Goal: Obtain resource: Obtain resource

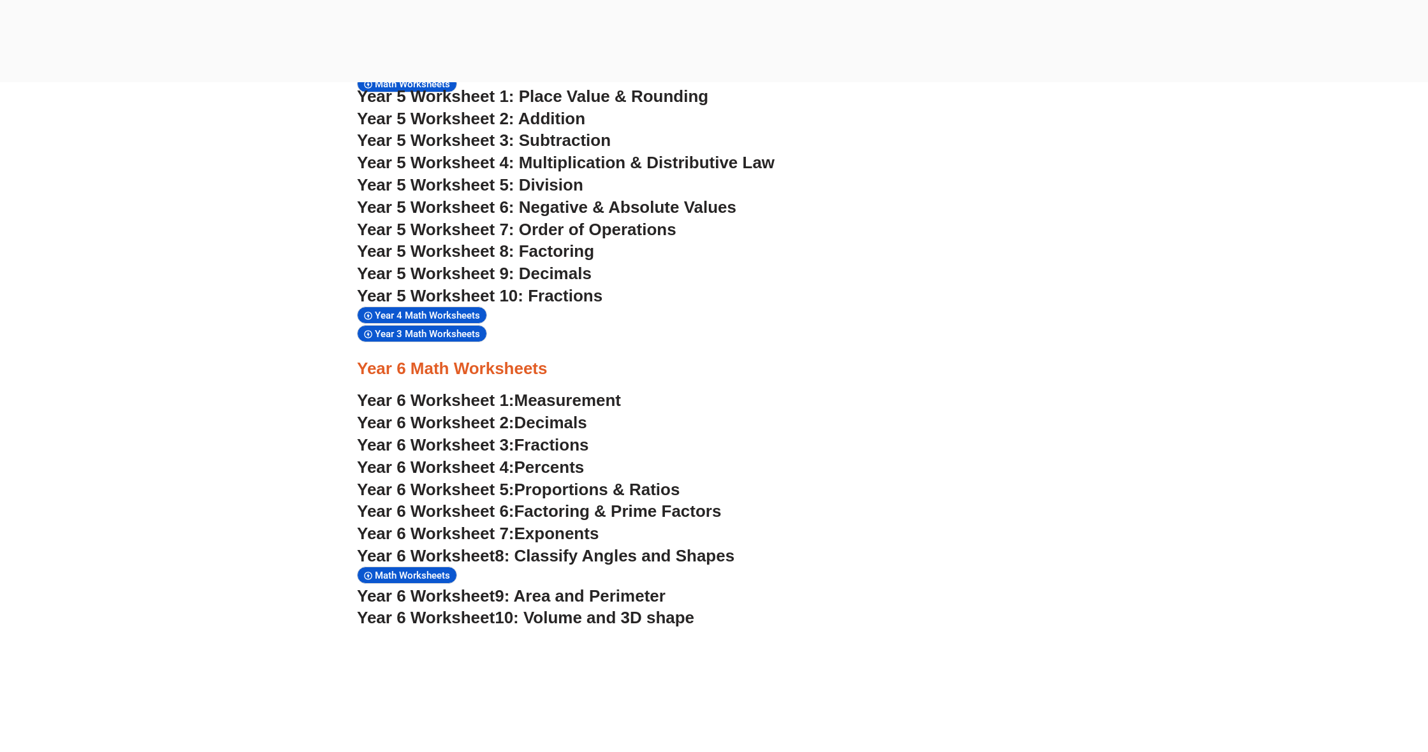
scroll to position [2934, 0]
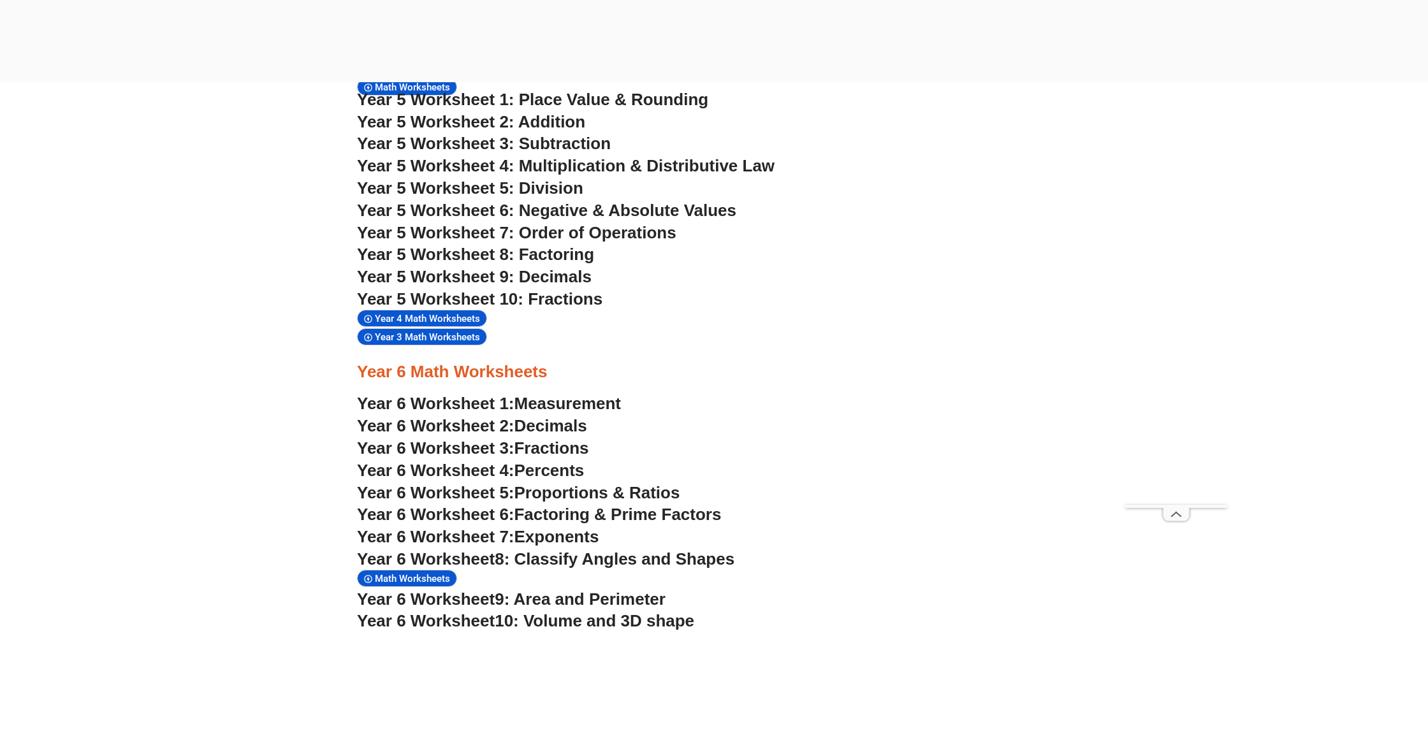
click at [542, 416] on span "Decimals" at bounding box center [550, 425] width 73 height 19
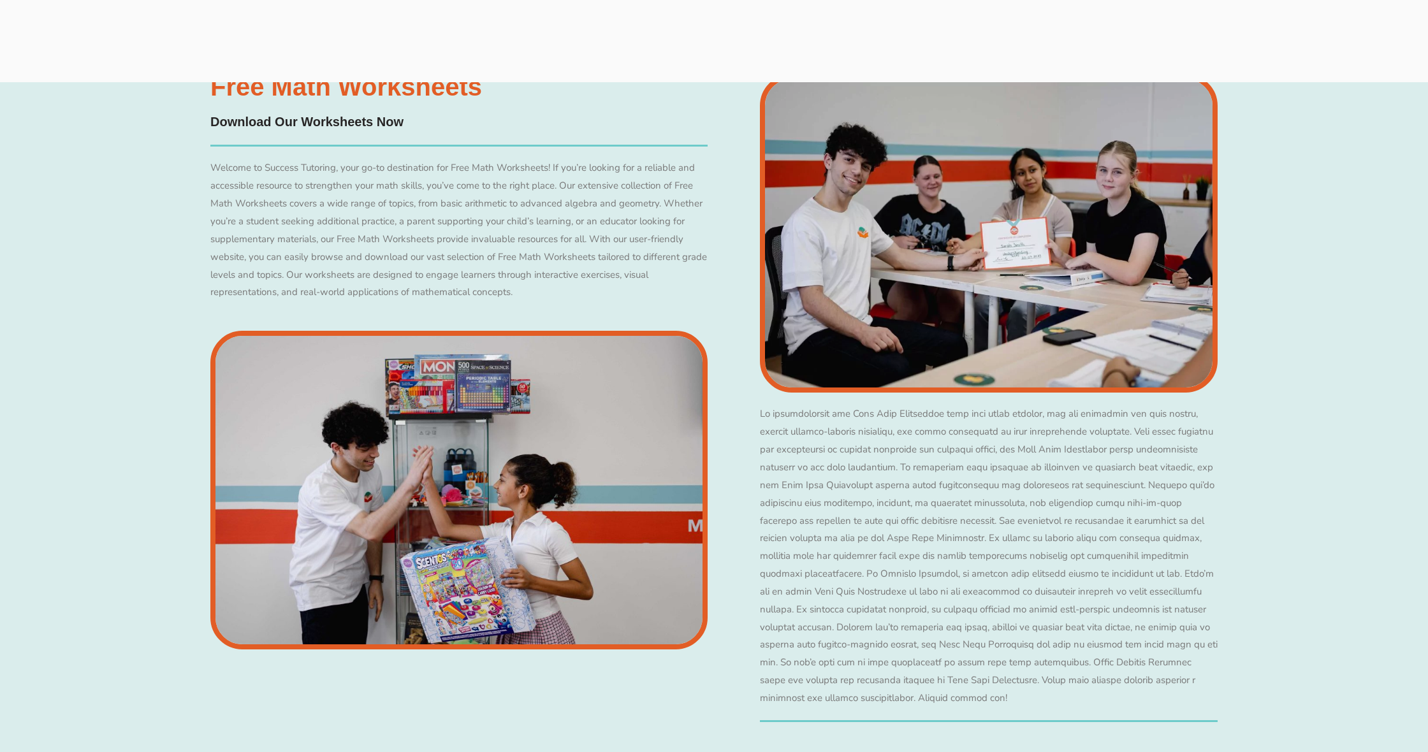
scroll to position [2746, 0]
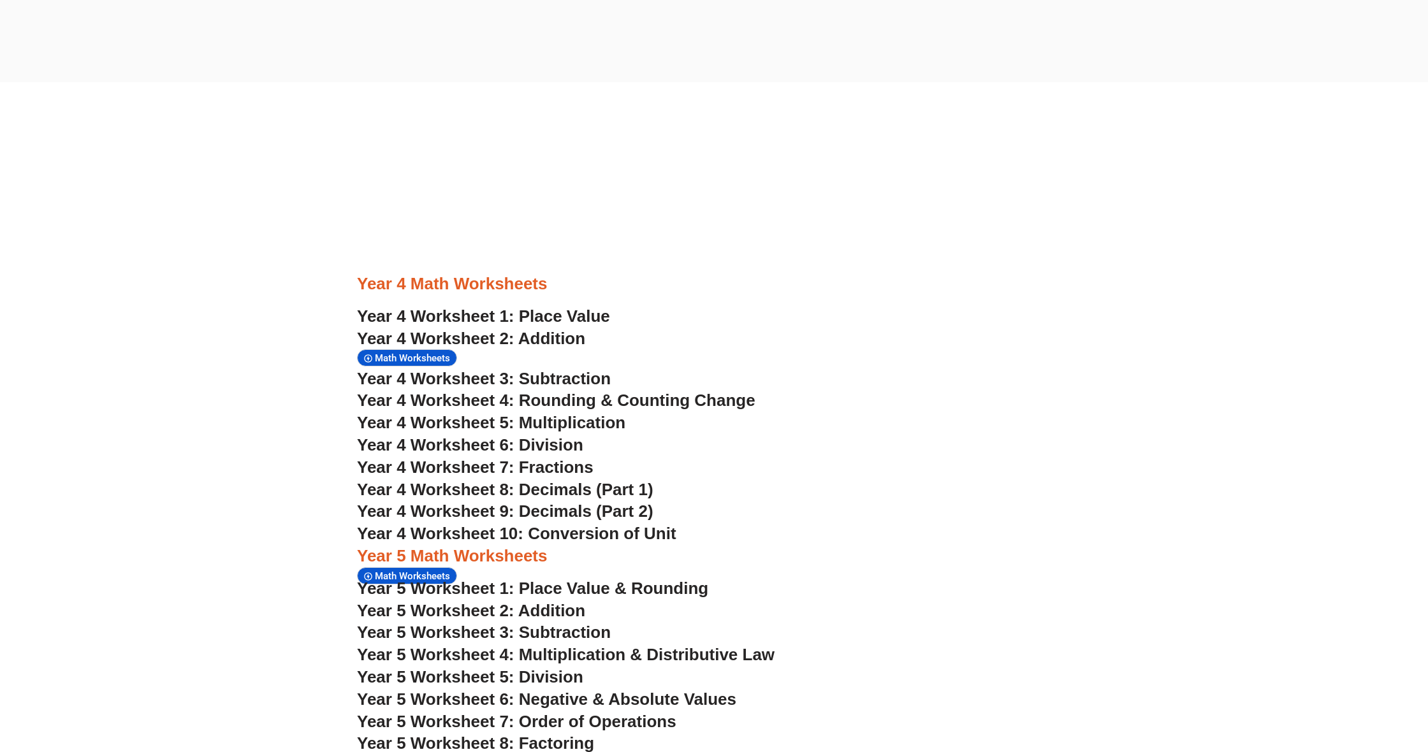
scroll to position [2435, 0]
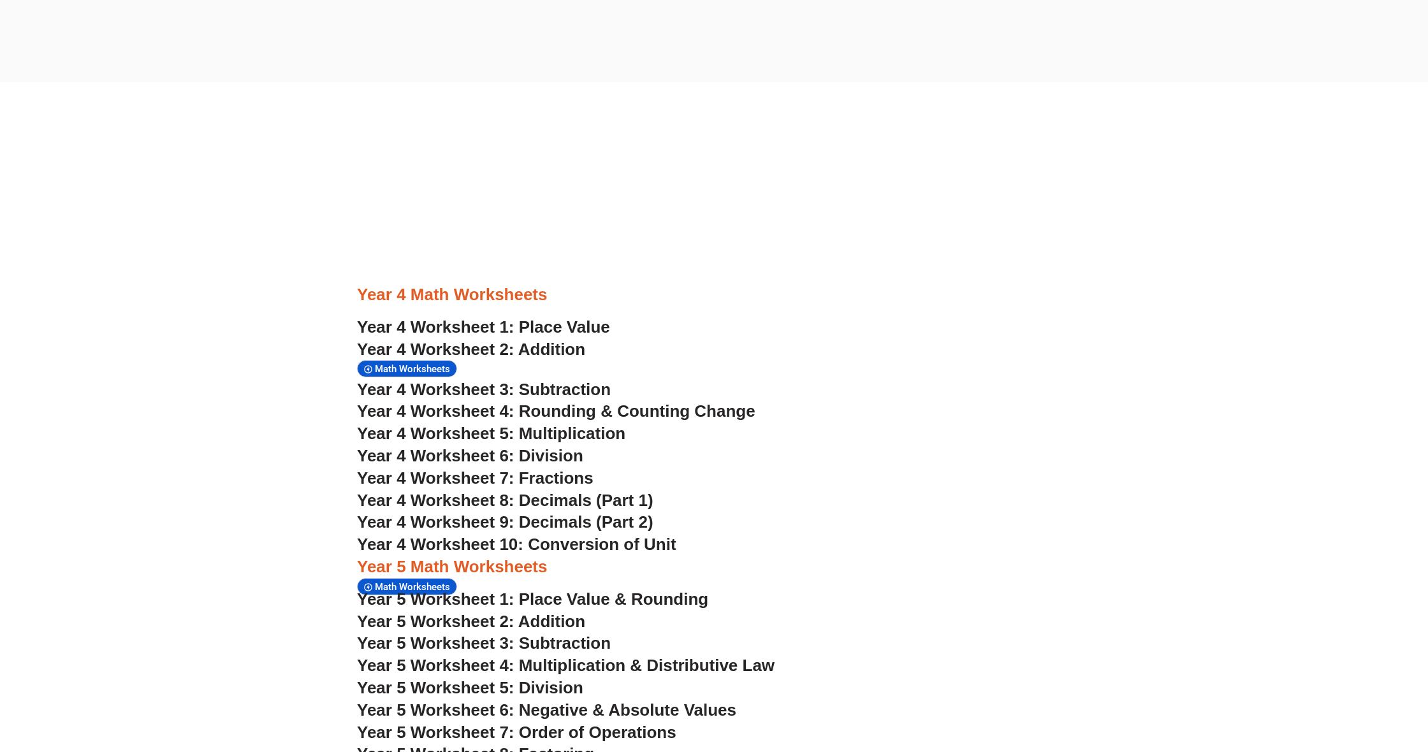
click at [539, 380] on span "Year 4 Worksheet 3: Subtraction" at bounding box center [484, 389] width 254 height 19
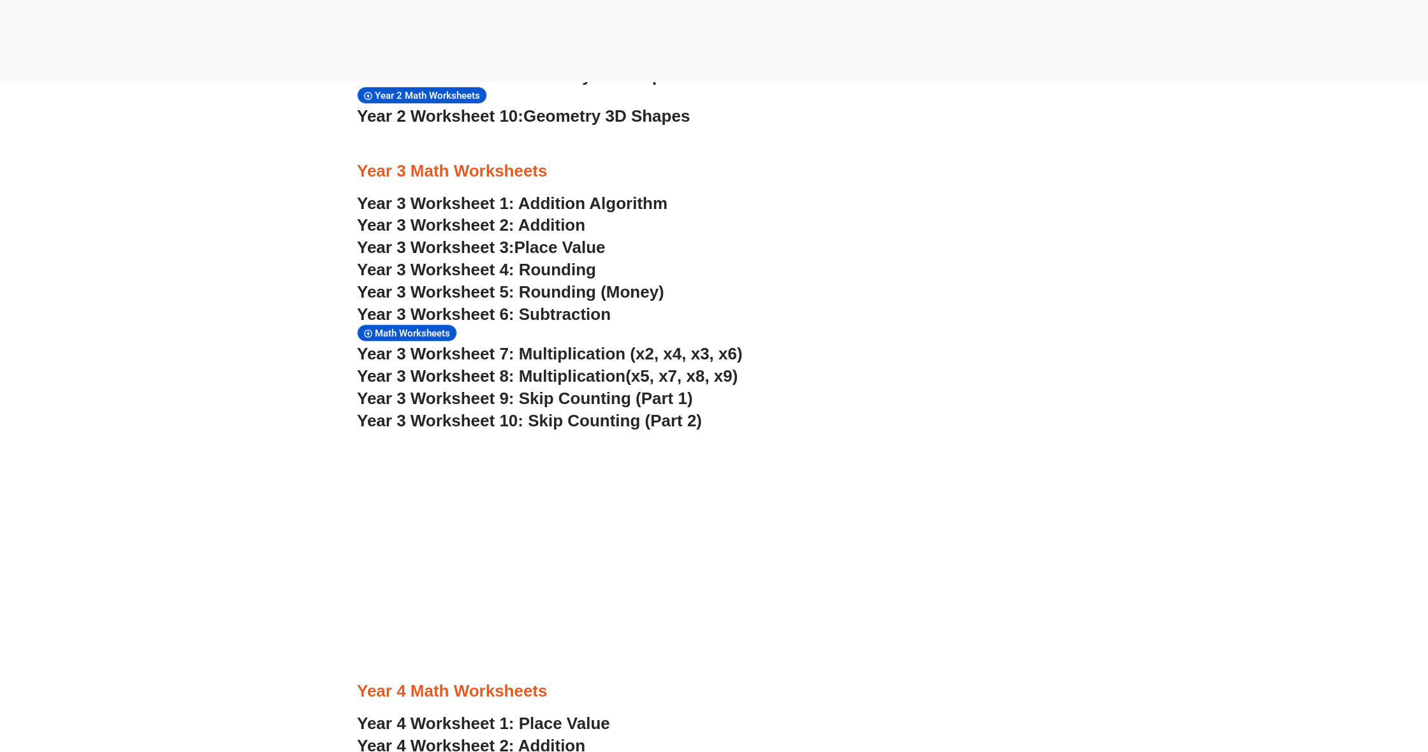
scroll to position [2007, 0]
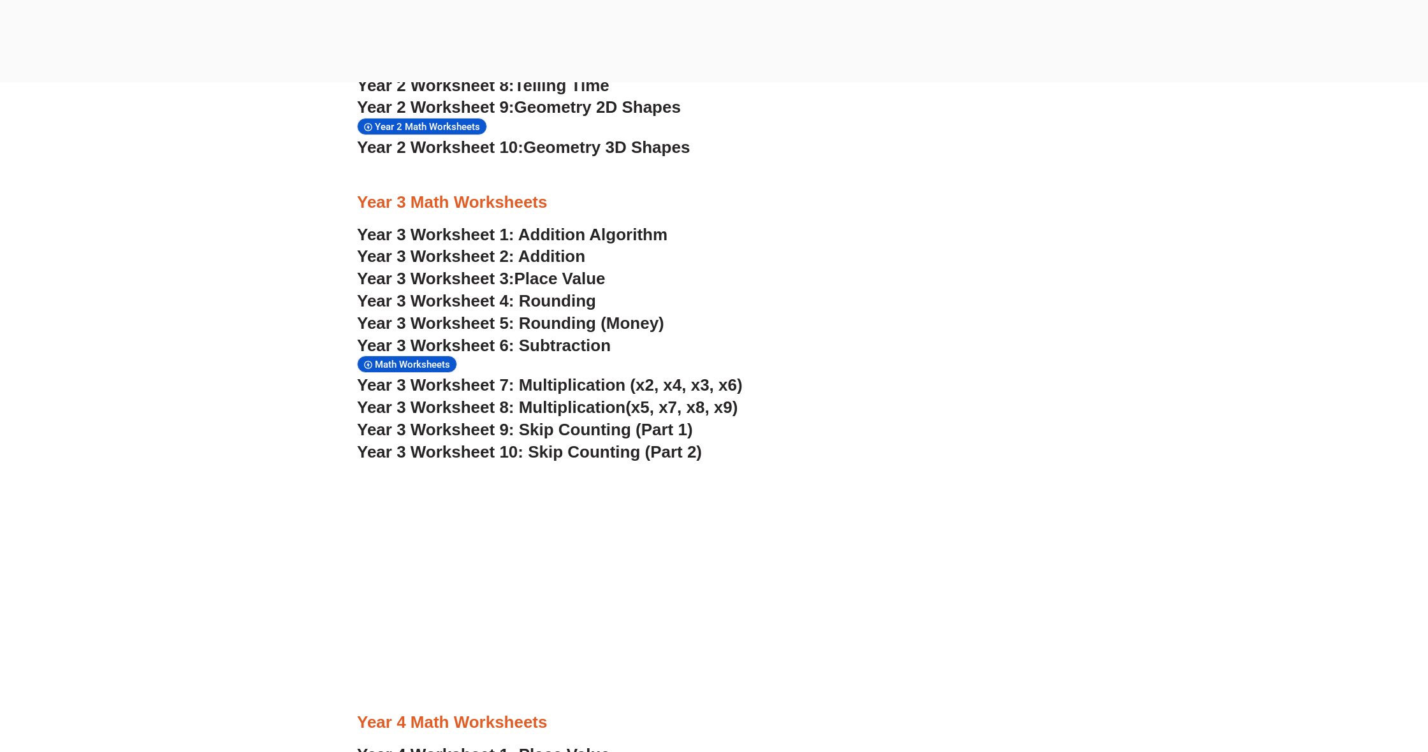
click at [585, 398] on span "Year 3 Worksheet 8: Multiplication" at bounding box center [491, 407] width 268 height 19
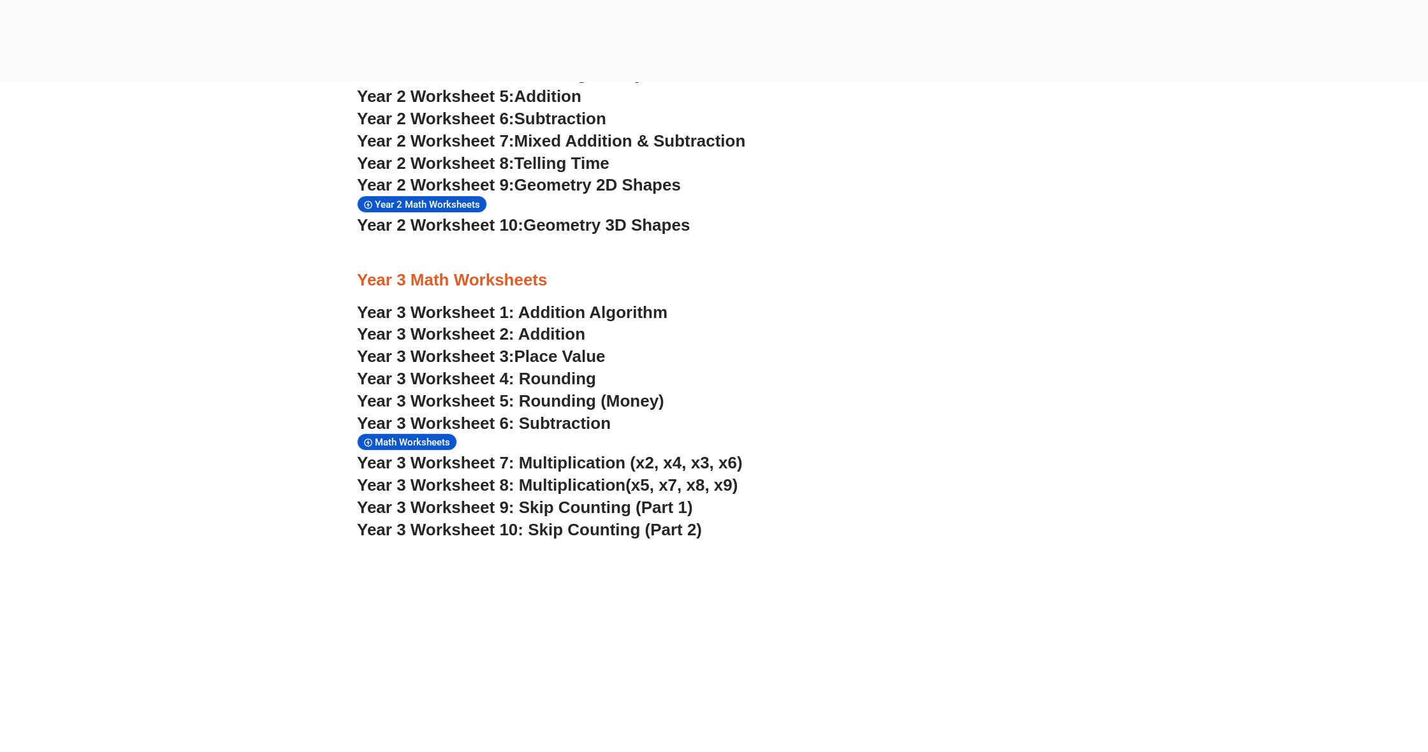
scroll to position [1927, 0]
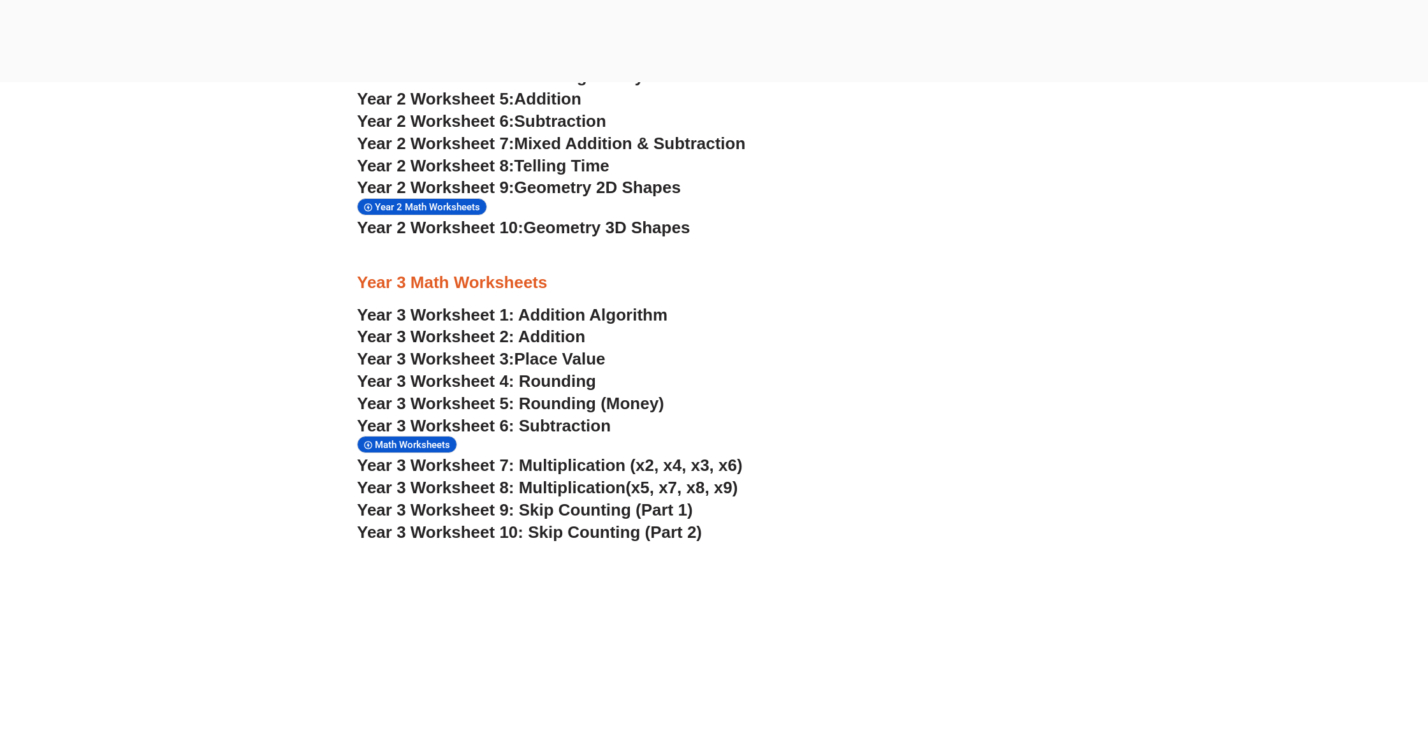
click at [488, 218] on span "Year 2 Worksheet 10:" at bounding box center [440, 227] width 166 height 19
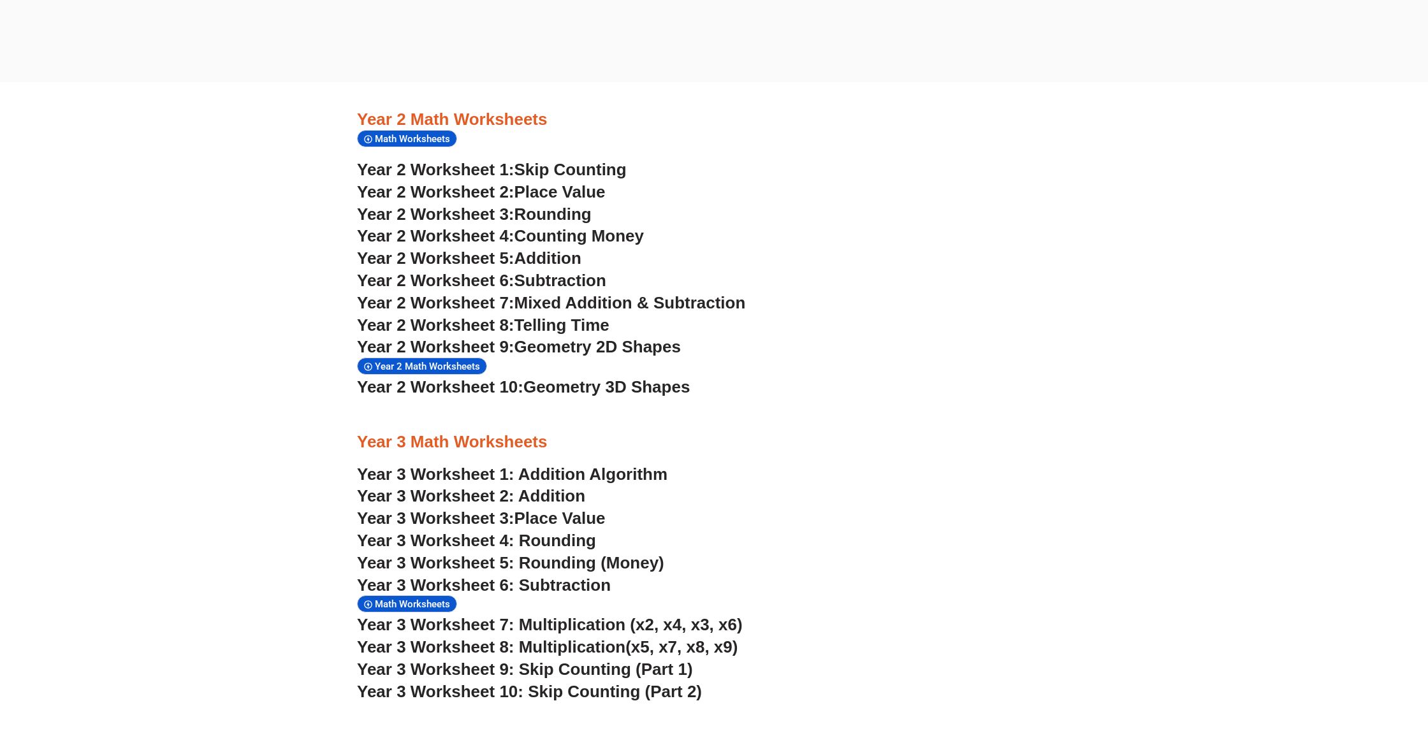
scroll to position [1754, 0]
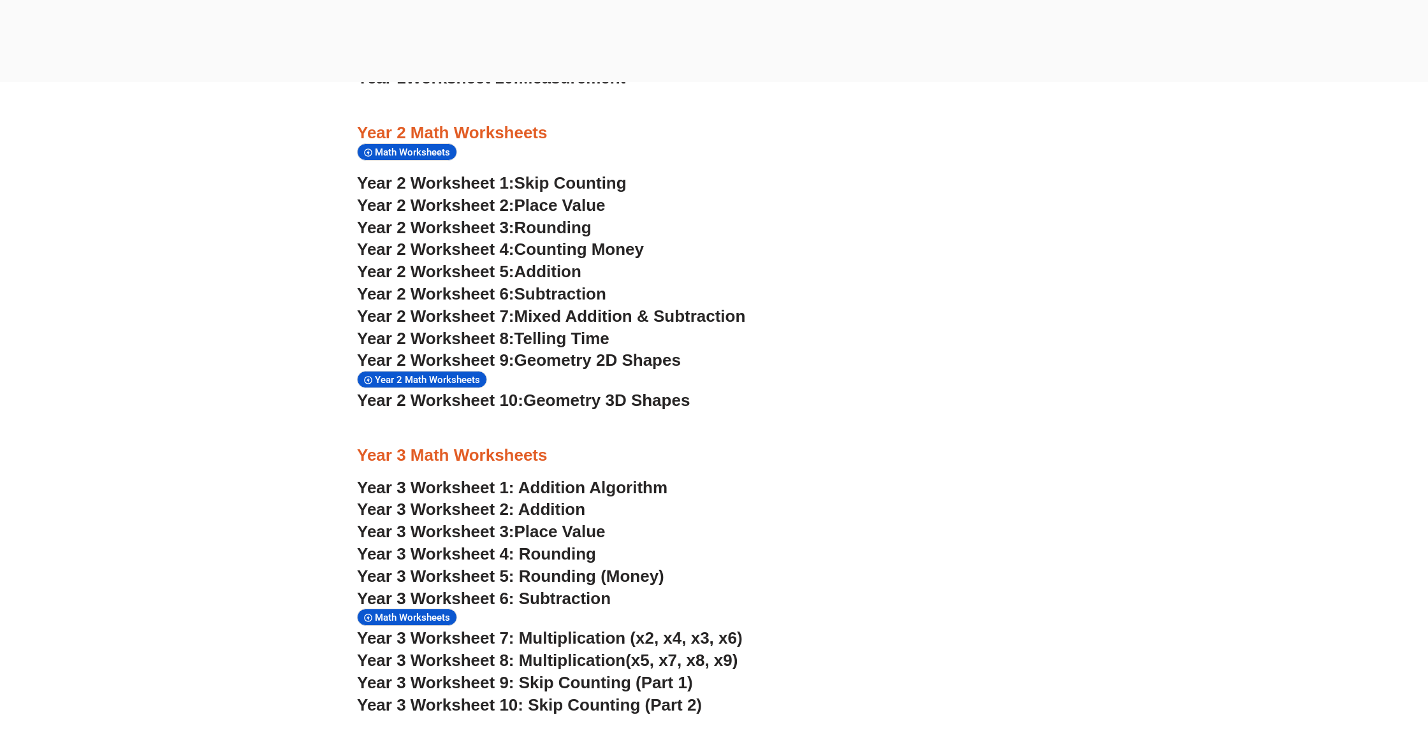
click at [553, 329] on span "Telling Time" at bounding box center [561, 338] width 95 height 19
click at [558, 240] on span "Counting Money" at bounding box center [579, 249] width 130 height 19
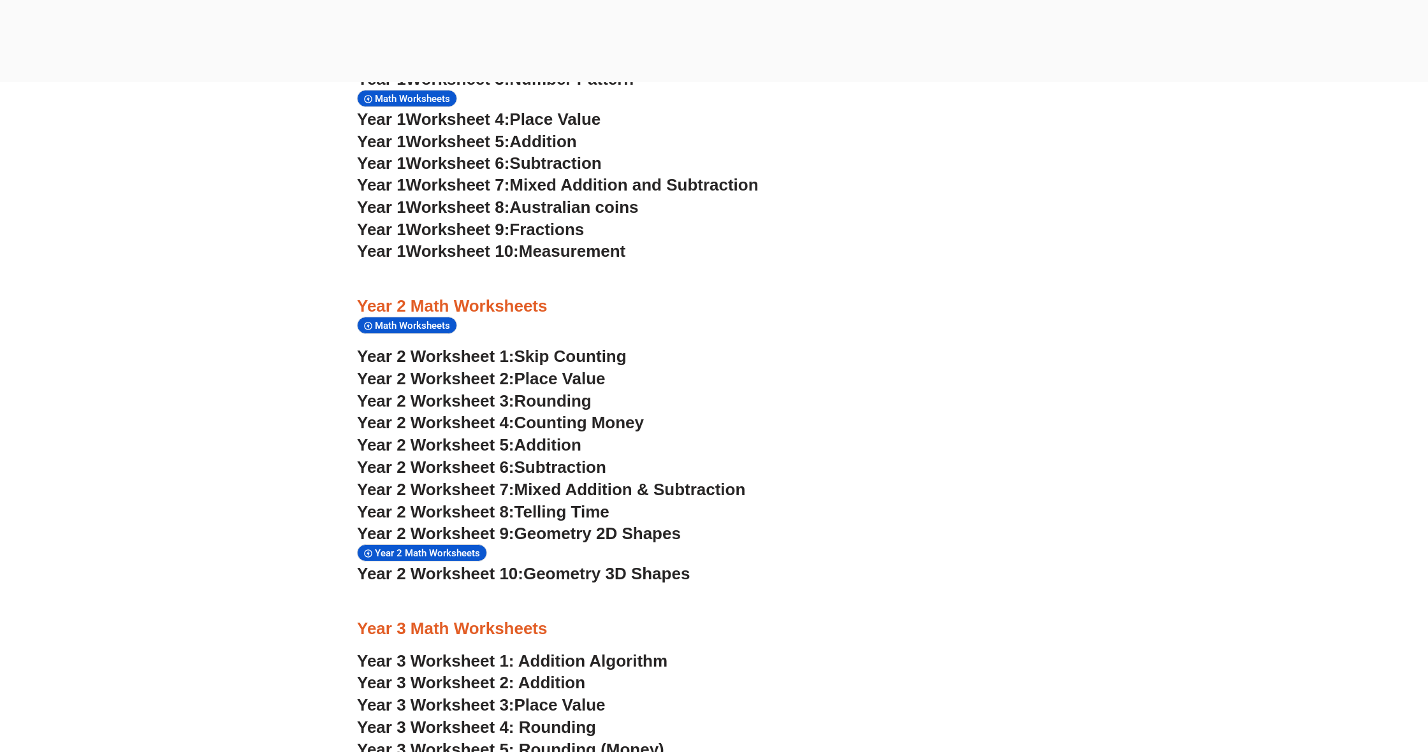
scroll to position [1581, 0]
click at [580, 220] on span "Fractions" at bounding box center [546, 229] width 75 height 19
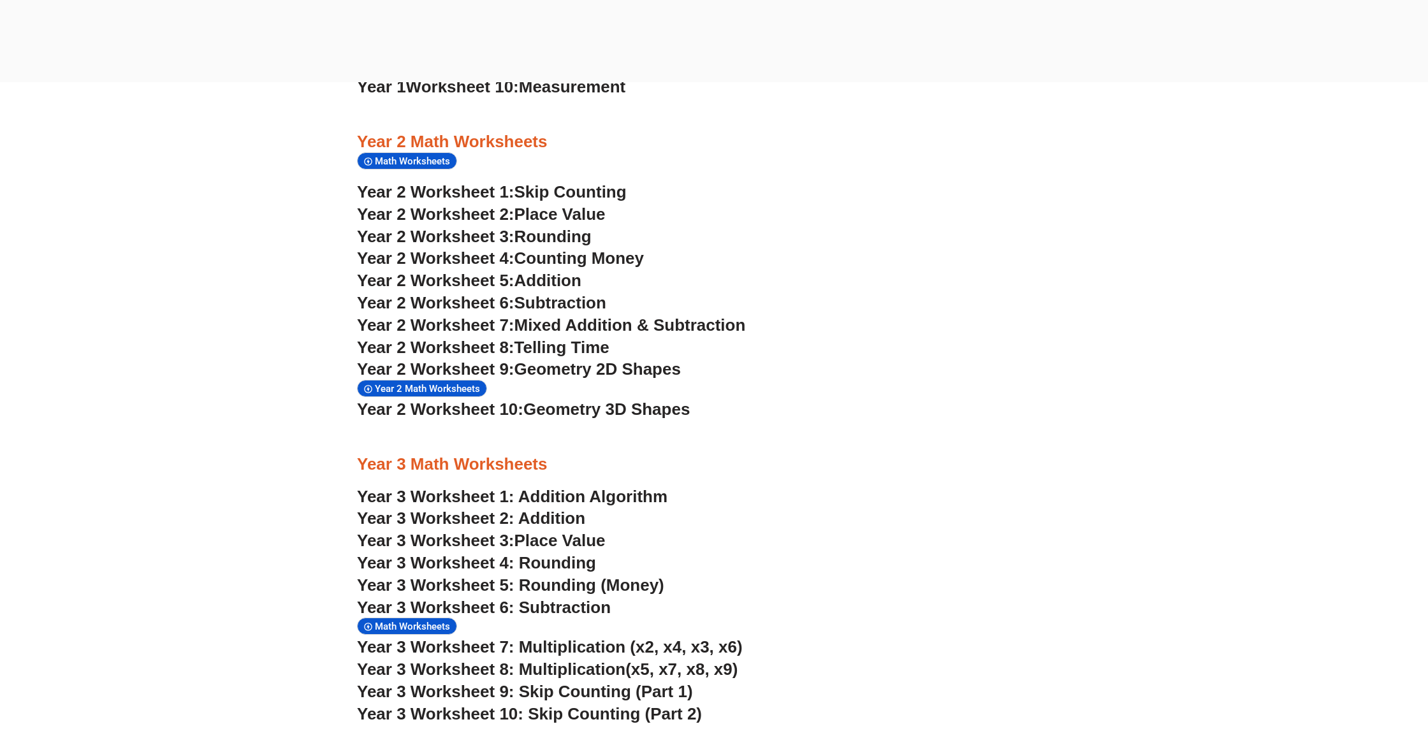
scroll to position [1763, 0]
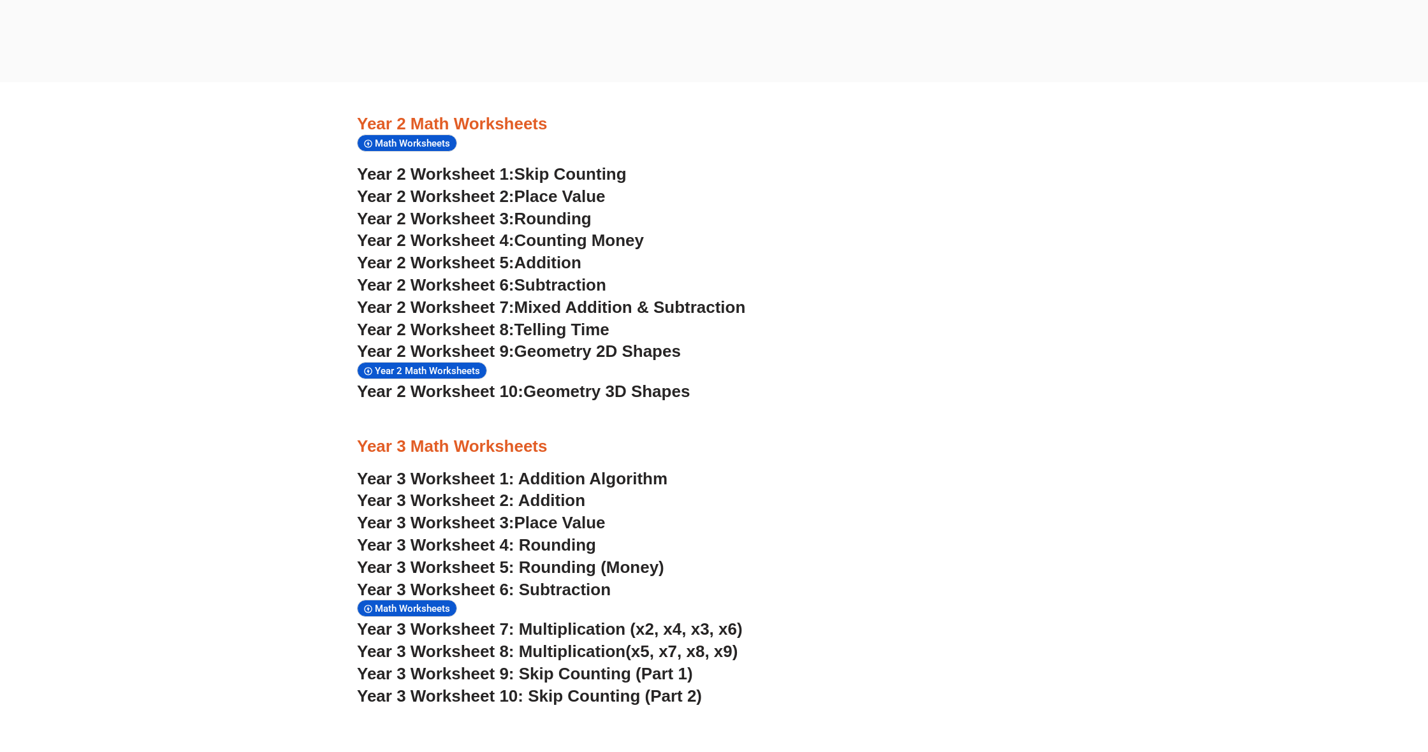
click at [411, 382] on span "Year 2 Worksheet 10:" at bounding box center [440, 391] width 166 height 19
click at [553, 342] on span "Geometry 2D Shapes" at bounding box center [597, 351] width 166 height 19
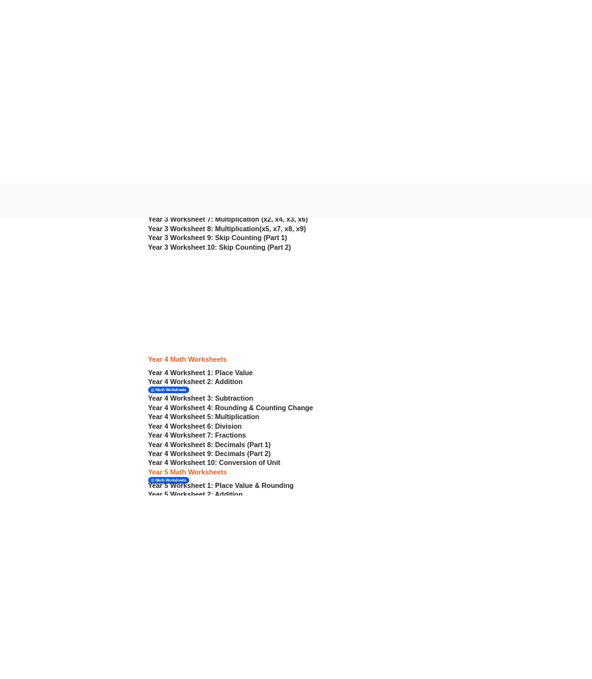
scroll to position [2311, 0]
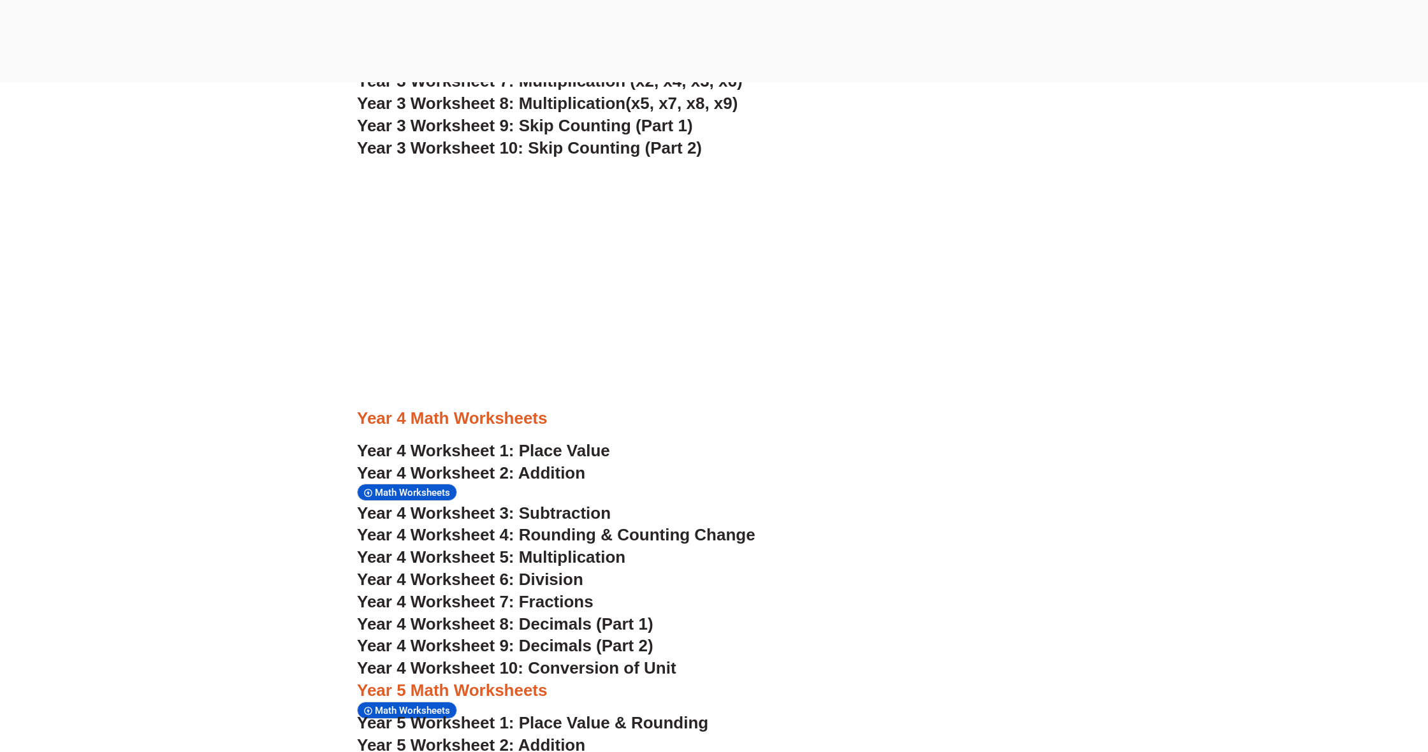
click at [554, 592] on span "Year 4 Worksheet 7: Fractions" at bounding box center [475, 601] width 236 height 19
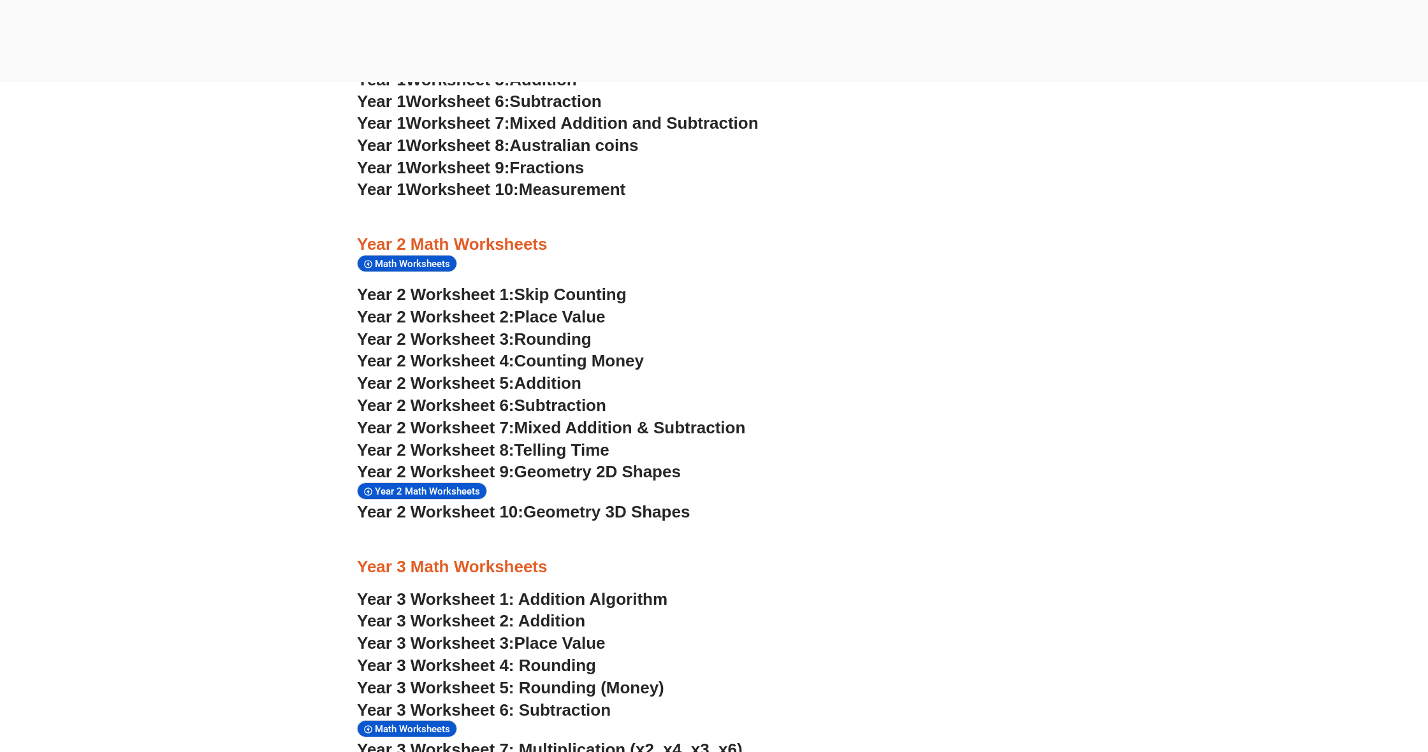
scroll to position [1639, 0]
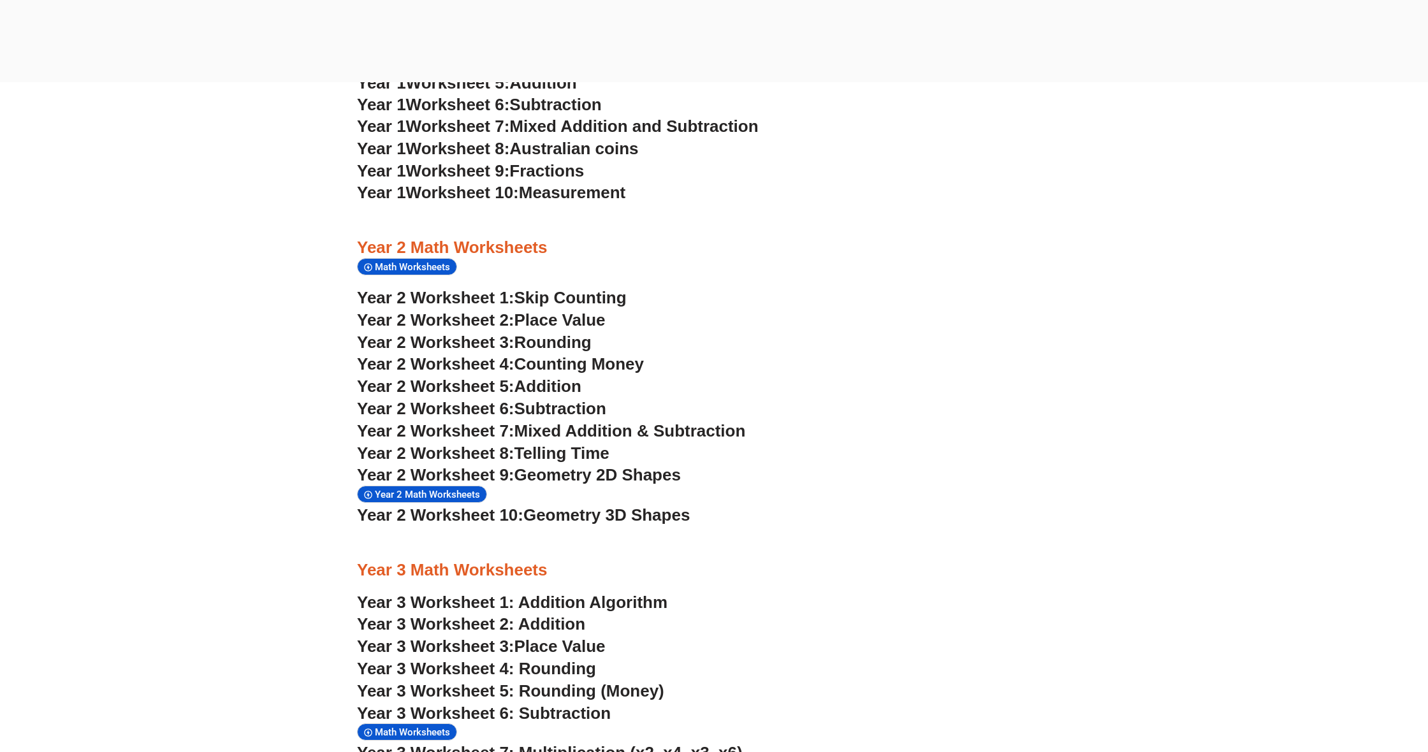
click at [580, 139] on span "Australian coins" at bounding box center [573, 148] width 129 height 19
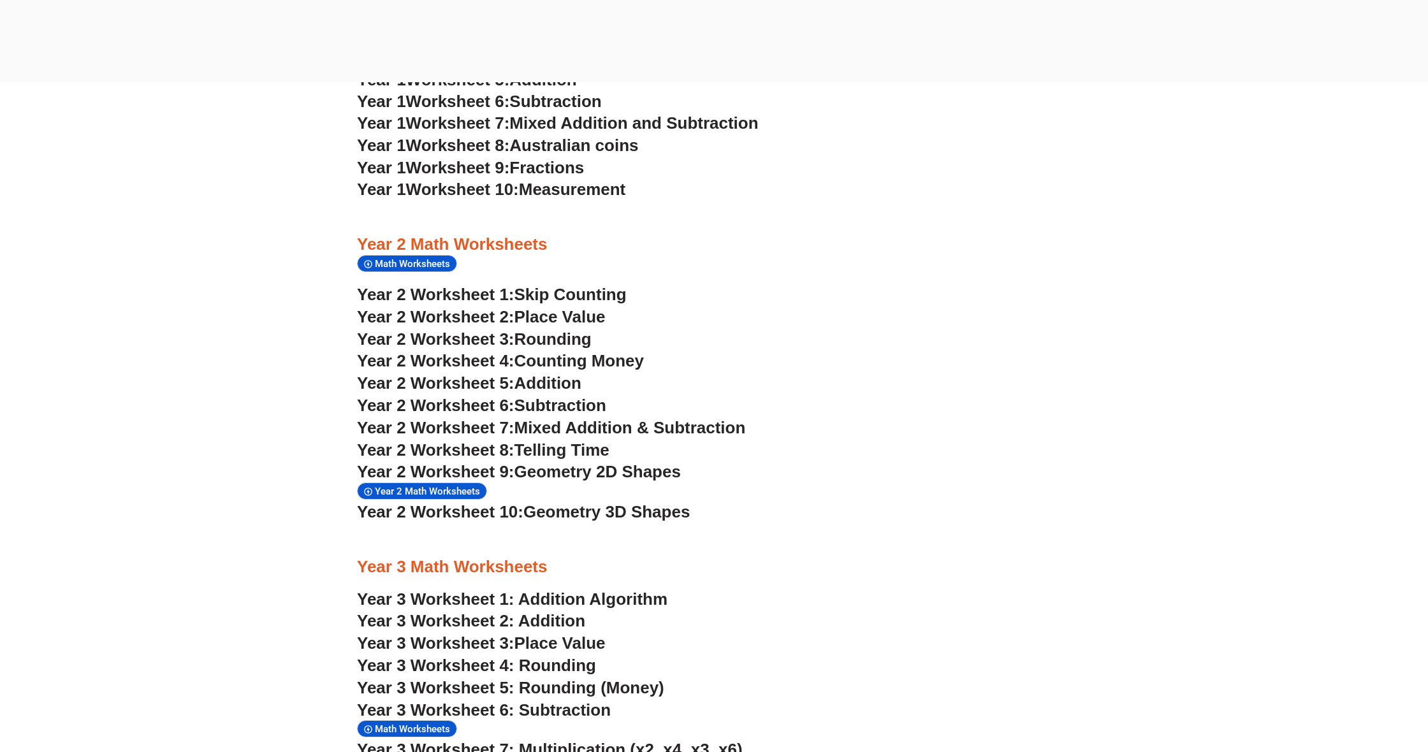
scroll to position [1640, 0]
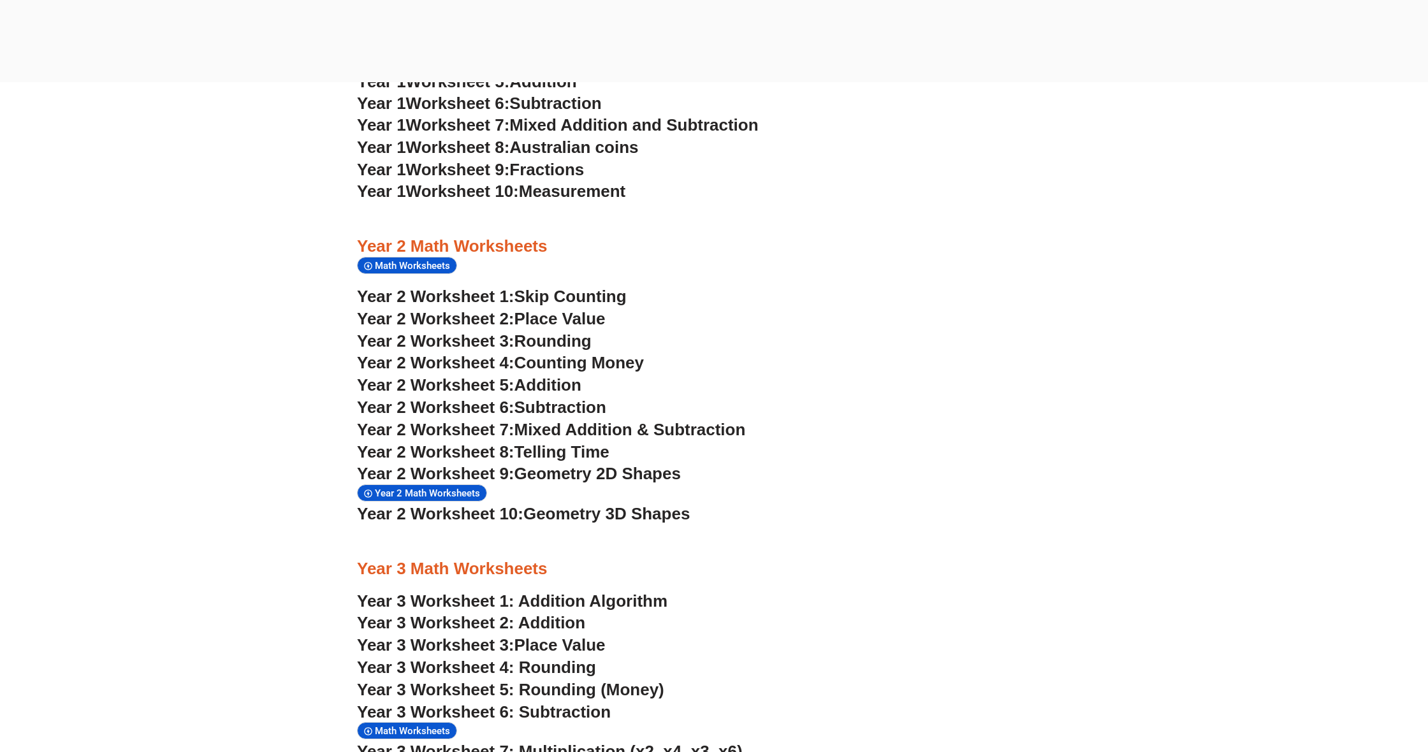
click at [611, 464] on span "Geometry 2D Shapes" at bounding box center [597, 473] width 166 height 19
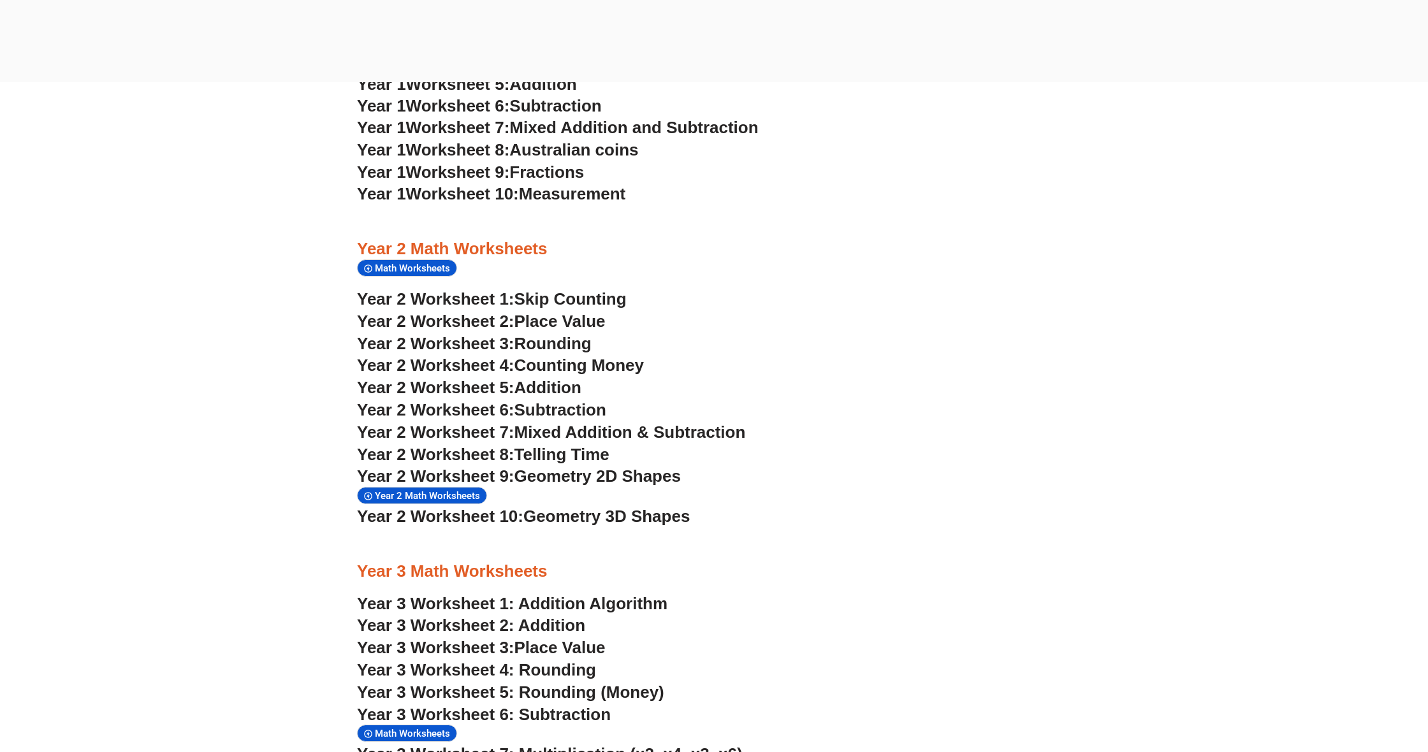
scroll to position [1632, 0]
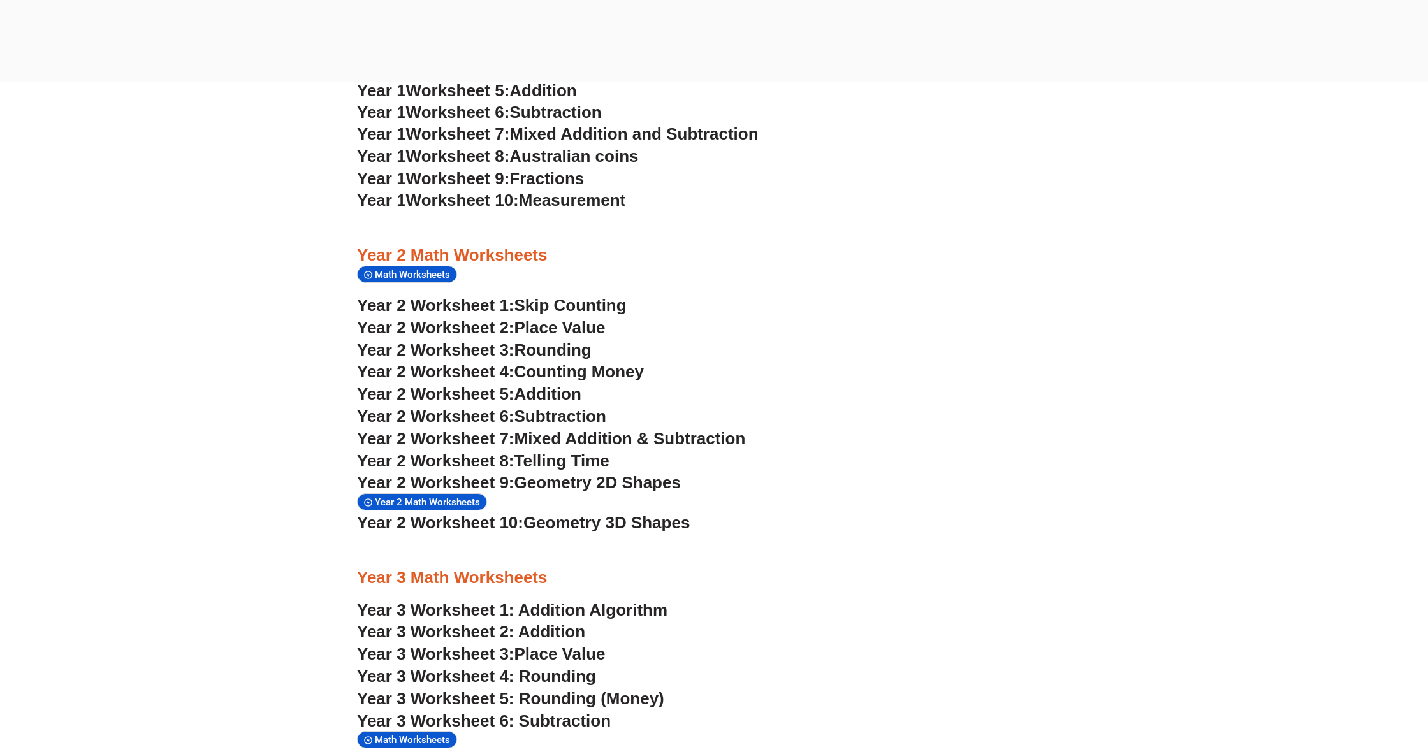
click at [642, 513] on span "Geometry 3D Shapes" at bounding box center [606, 522] width 166 height 19
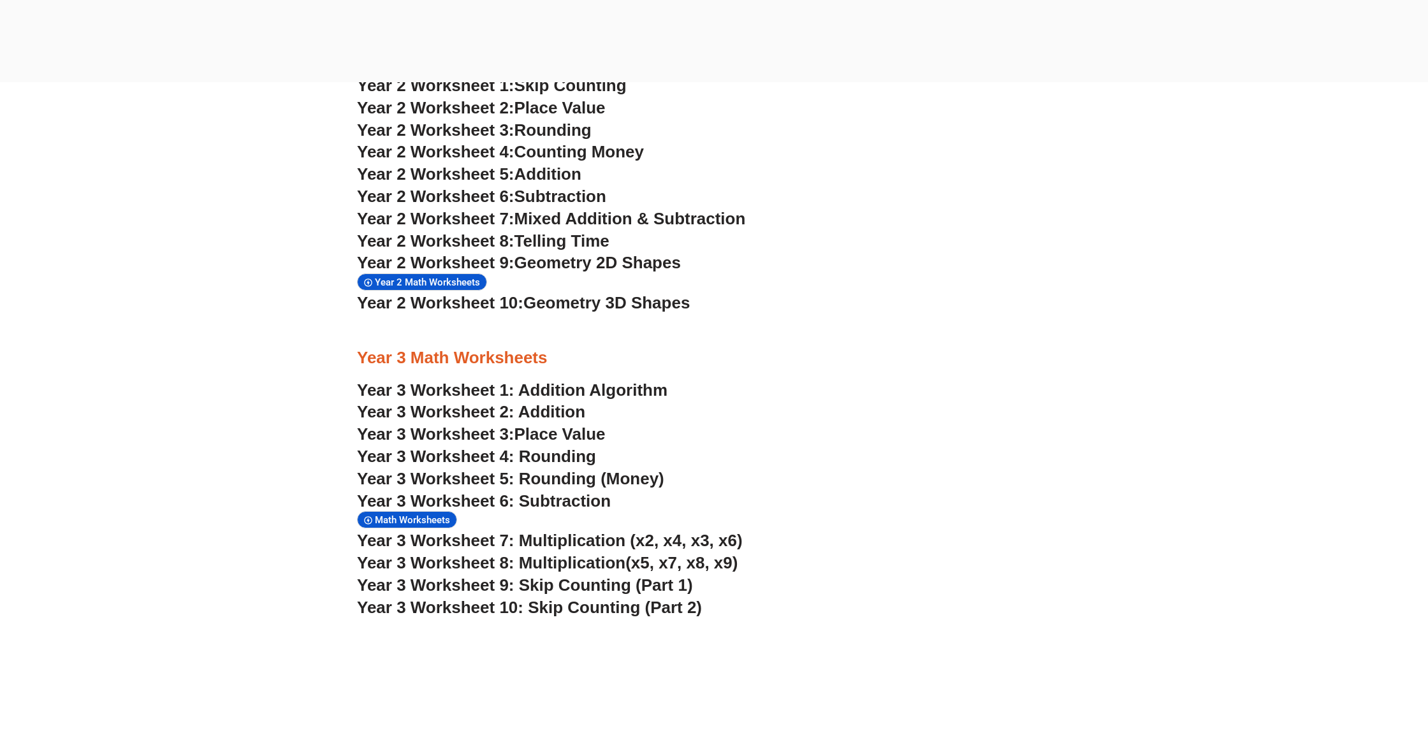
scroll to position [1852, 0]
click at [597, 380] on link "Year 3 Worksheet 1: Addition Algorithm" at bounding box center [512, 389] width 310 height 19
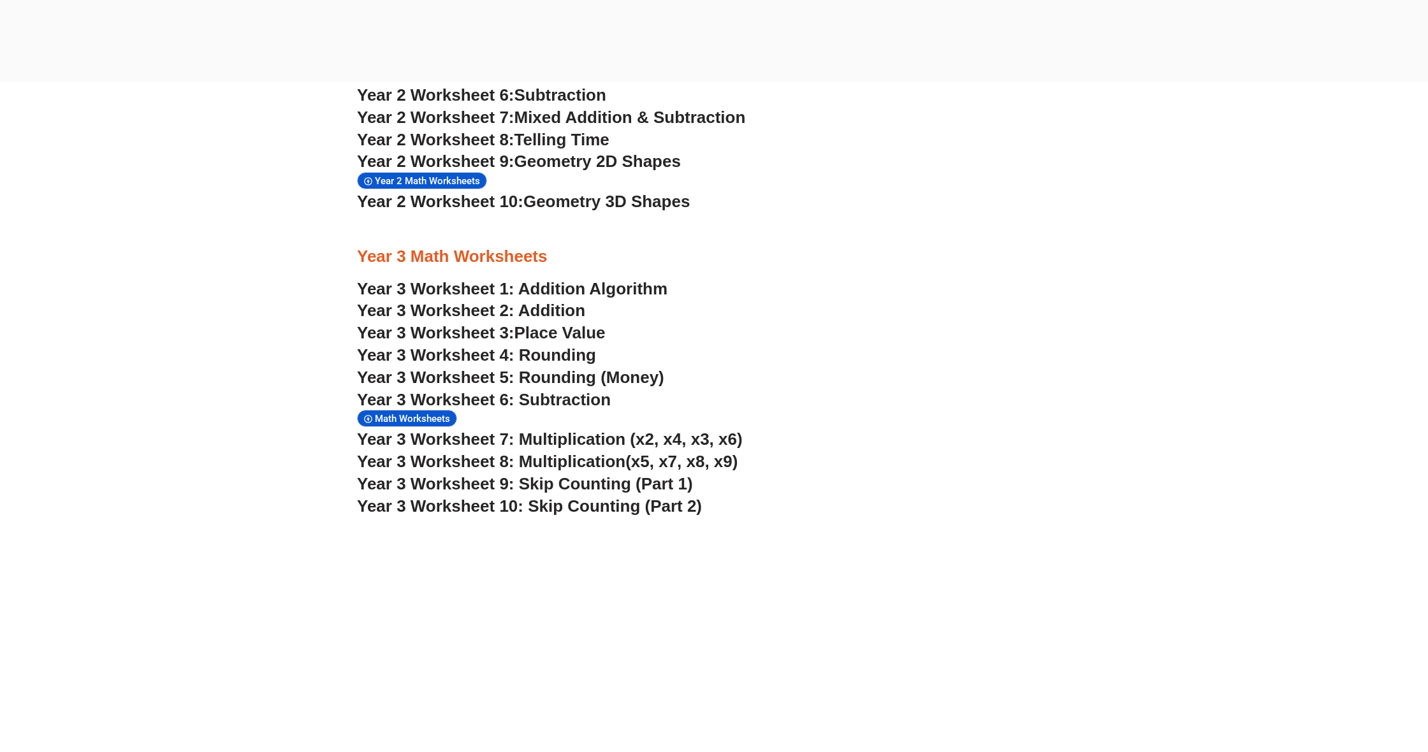
scroll to position [1953, 0]
click at [594, 389] on span "Year 3 Worksheet 6: Subtraction" at bounding box center [484, 398] width 254 height 19
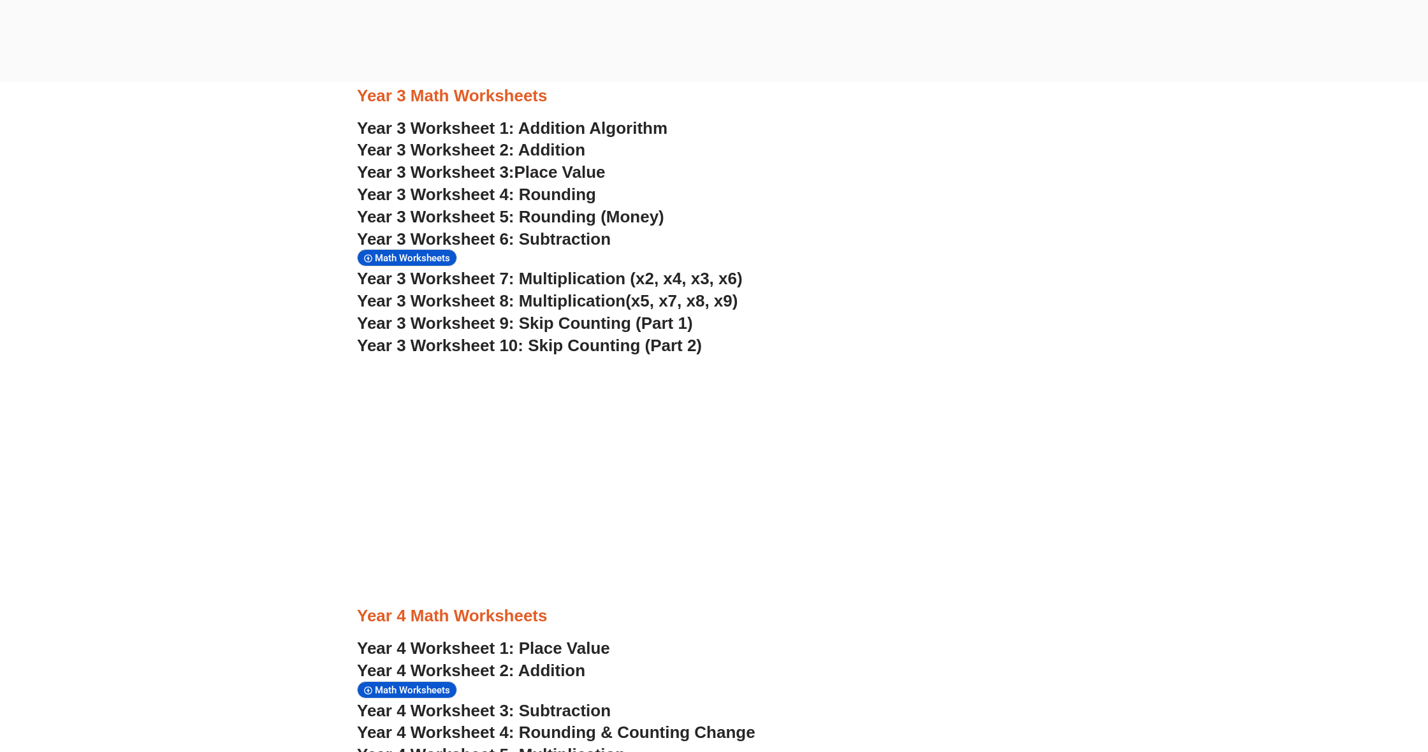
scroll to position [2111, 0]
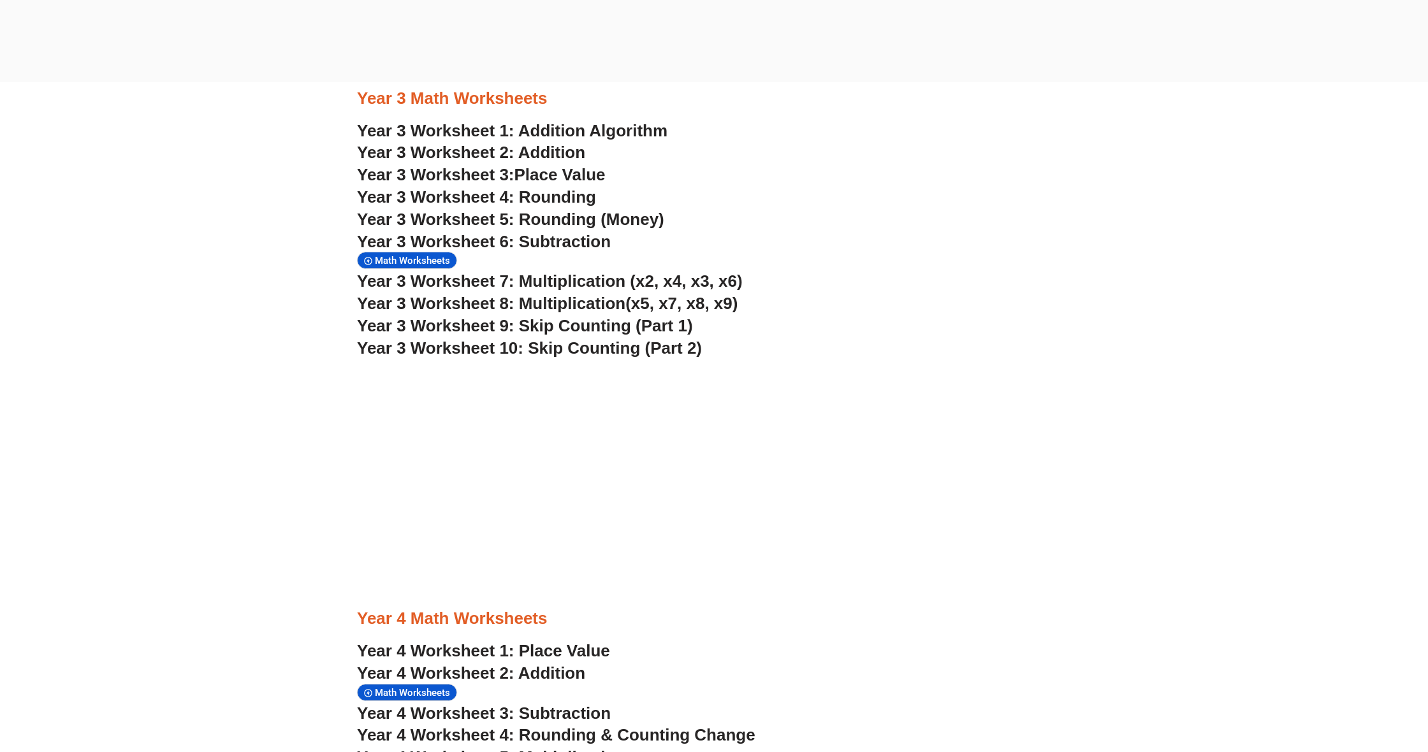
click at [560, 232] on span "Year 3 Worksheet 6: Subtraction" at bounding box center [484, 241] width 254 height 19
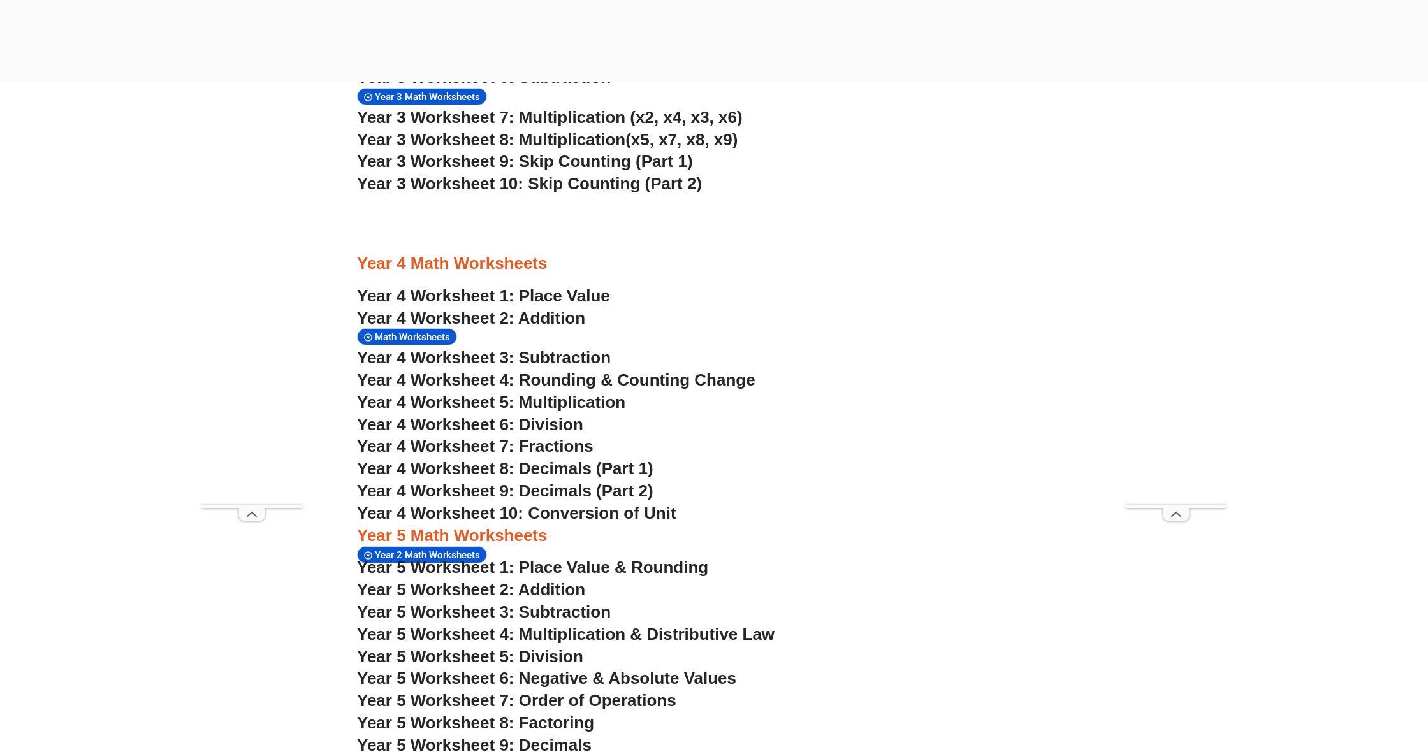
scroll to position [2252, 0]
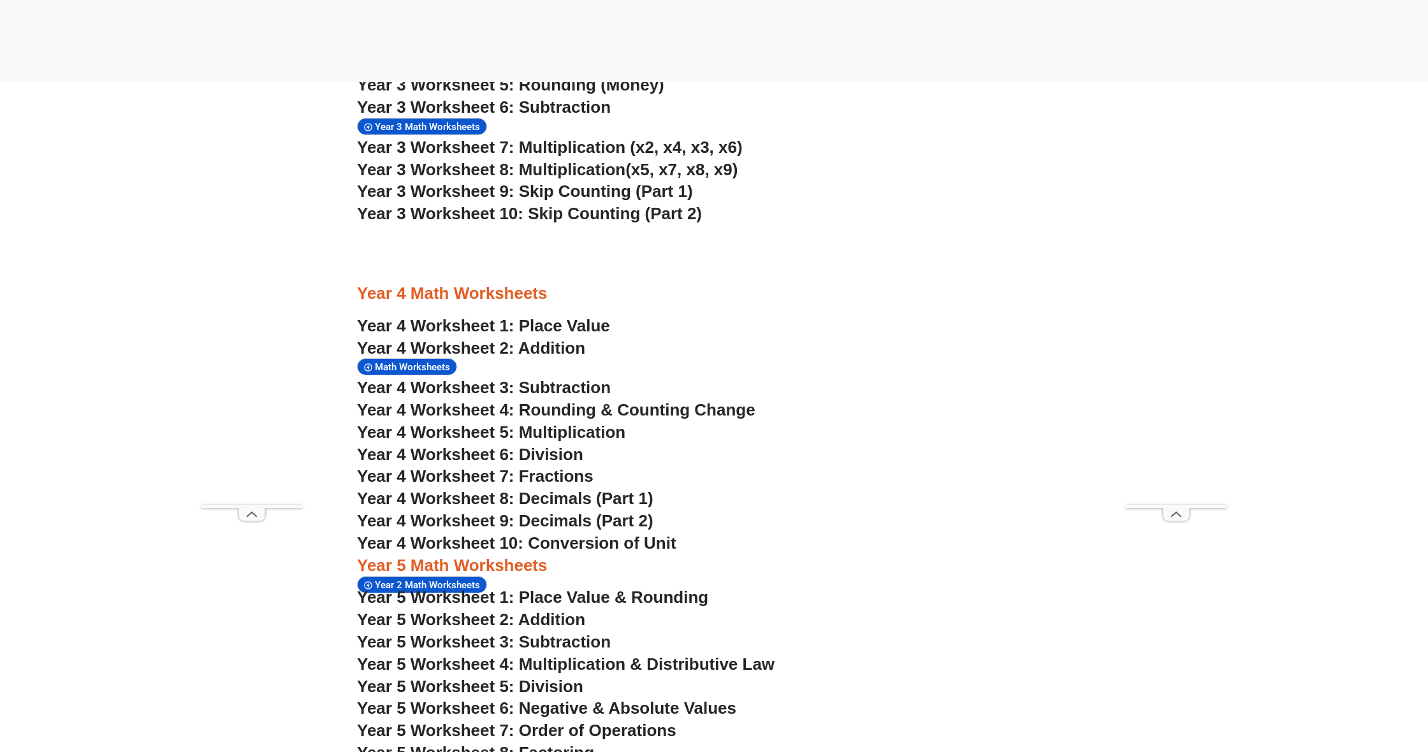
click at [660, 400] on span "Year 4 Worksheet 4: Rounding & Counting Change" at bounding box center [556, 409] width 398 height 19
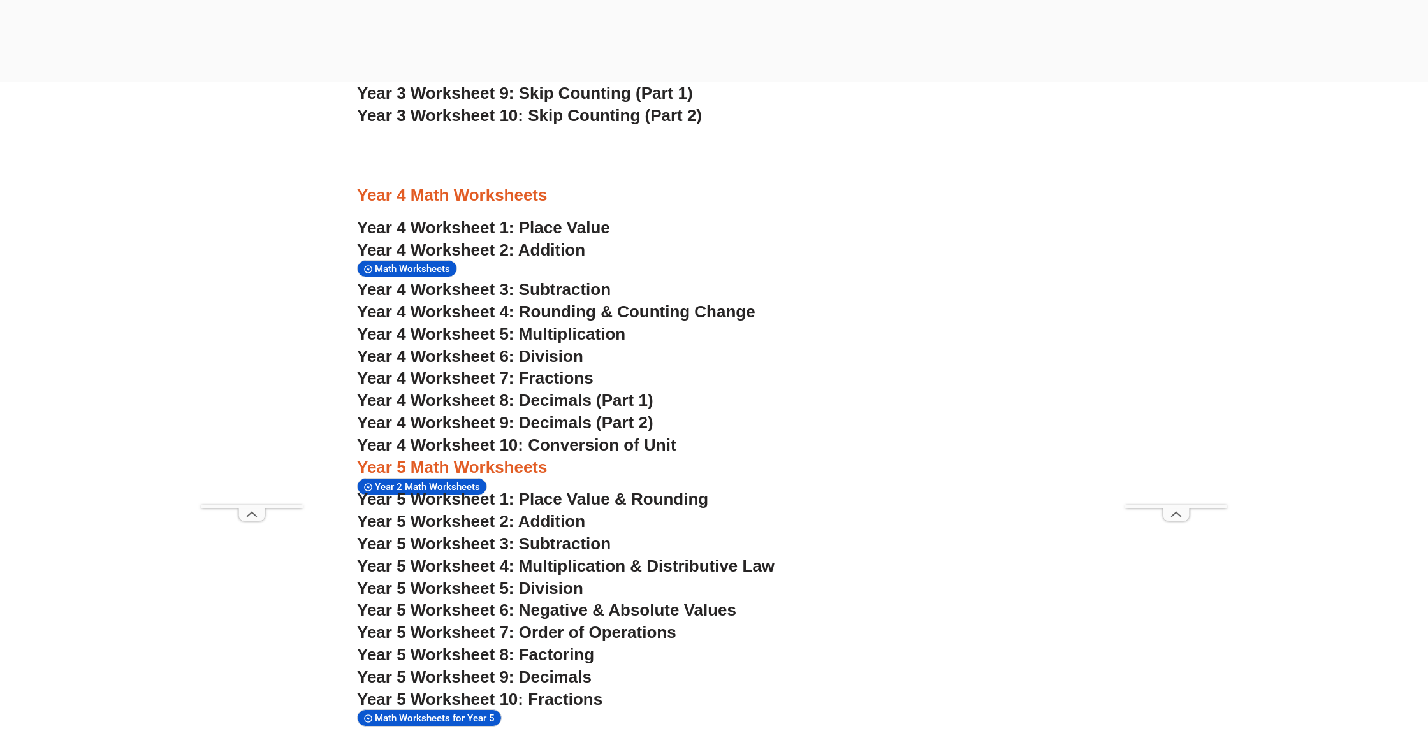
scroll to position [2350, 0]
click at [551, 690] on span "Year 5 Worksheet 10: Fractions" at bounding box center [479, 699] width 245 height 19
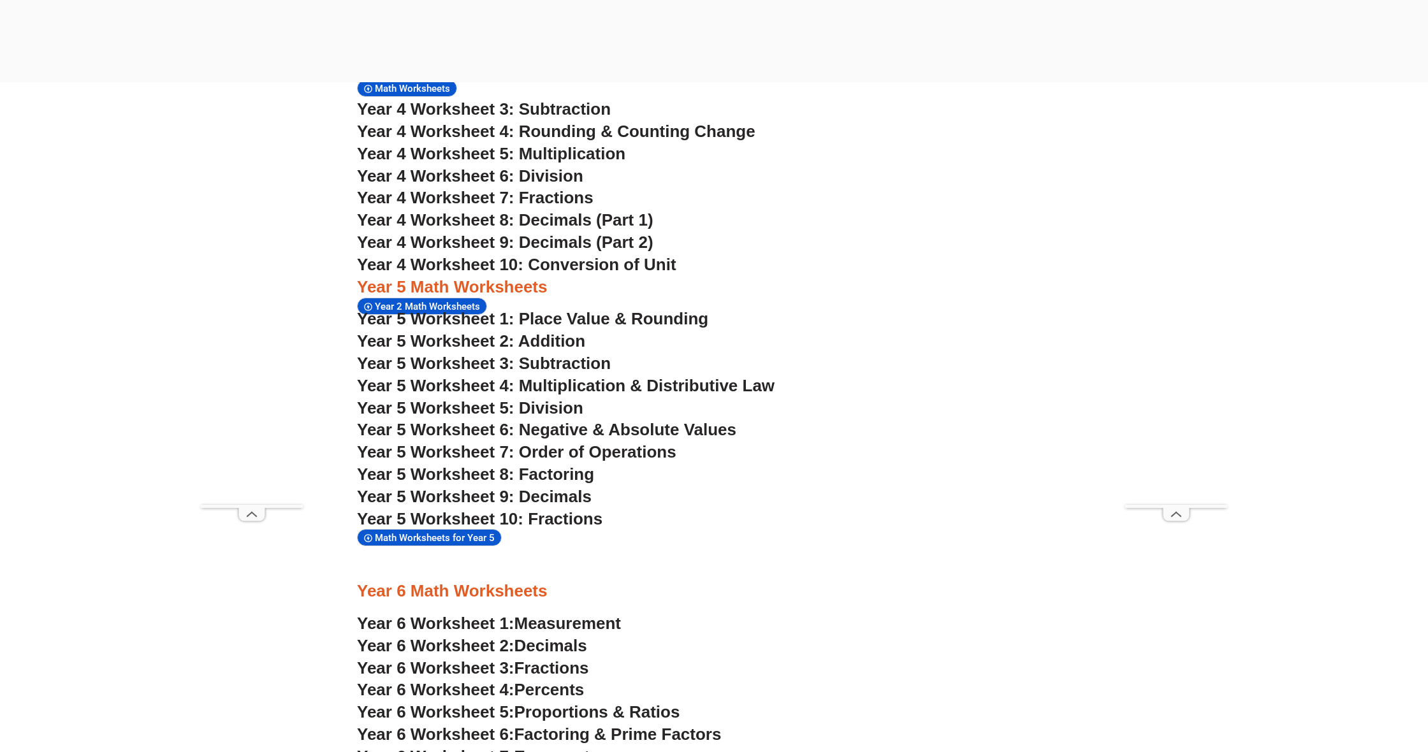
scroll to position [2531, 0]
click at [567, 658] on span "Fractions" at bounding box center [551, 667] width 75 height 19
click at [549, 187] on span "Year 4 Worksheet 7: Fractions" at bounding box center [475, 196] width 236 height 19
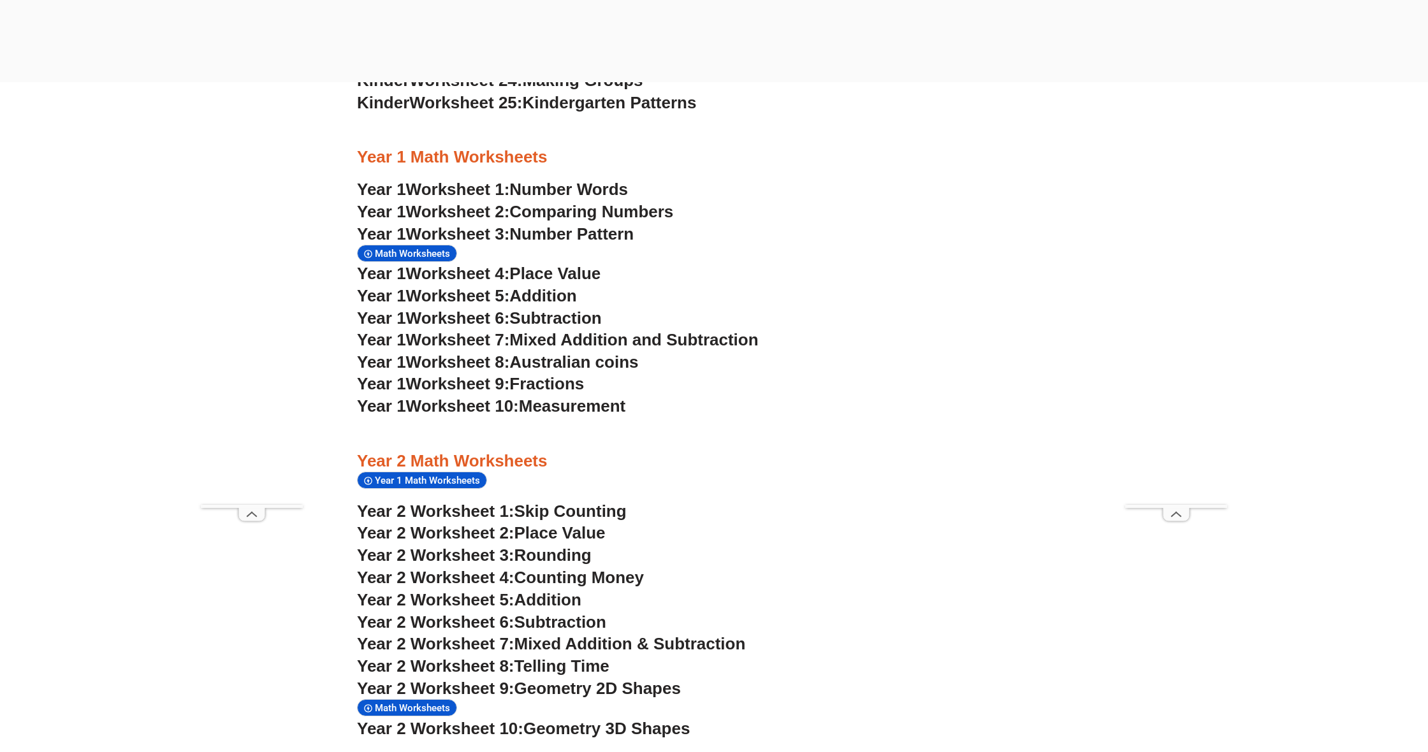
scroll to position [1430, 0]
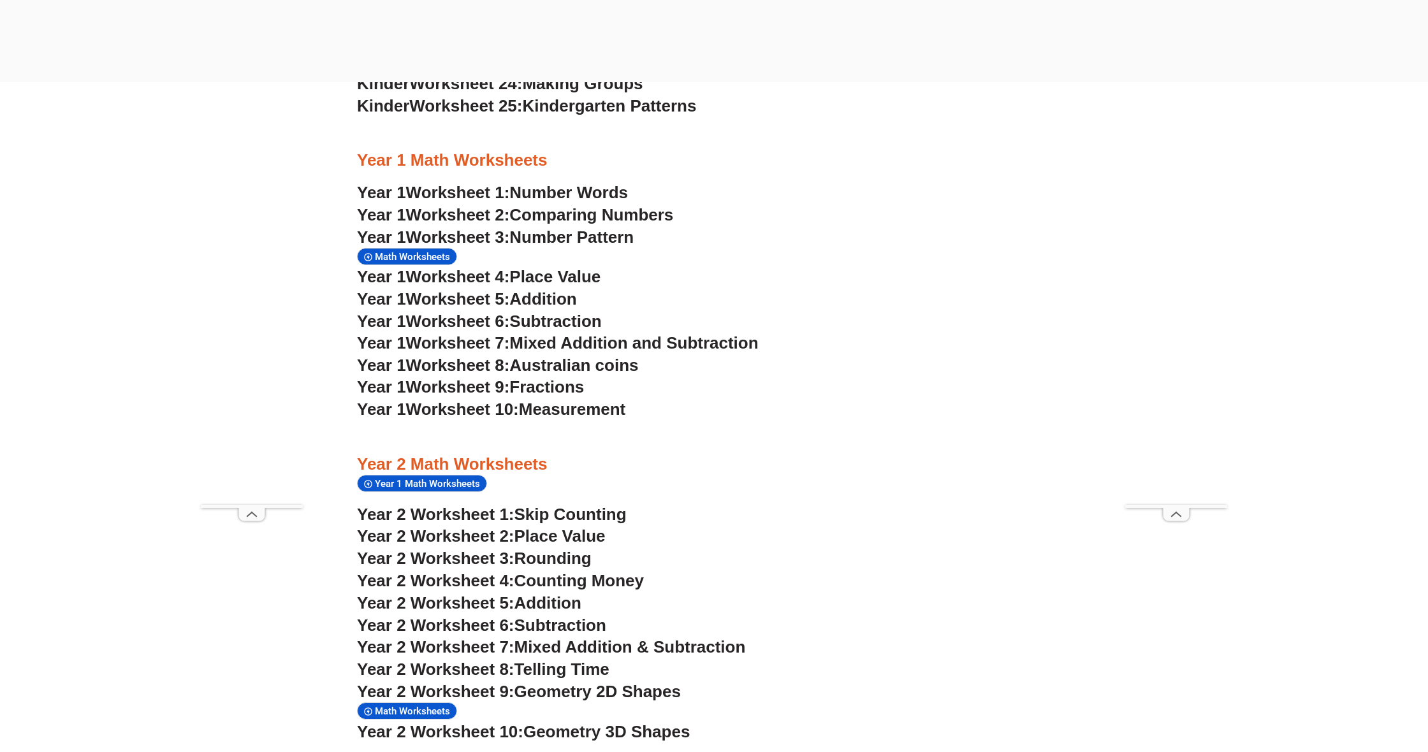
click at [553, 377] on span "Fractions" at bounding box center [546, 386] width 75 height 19
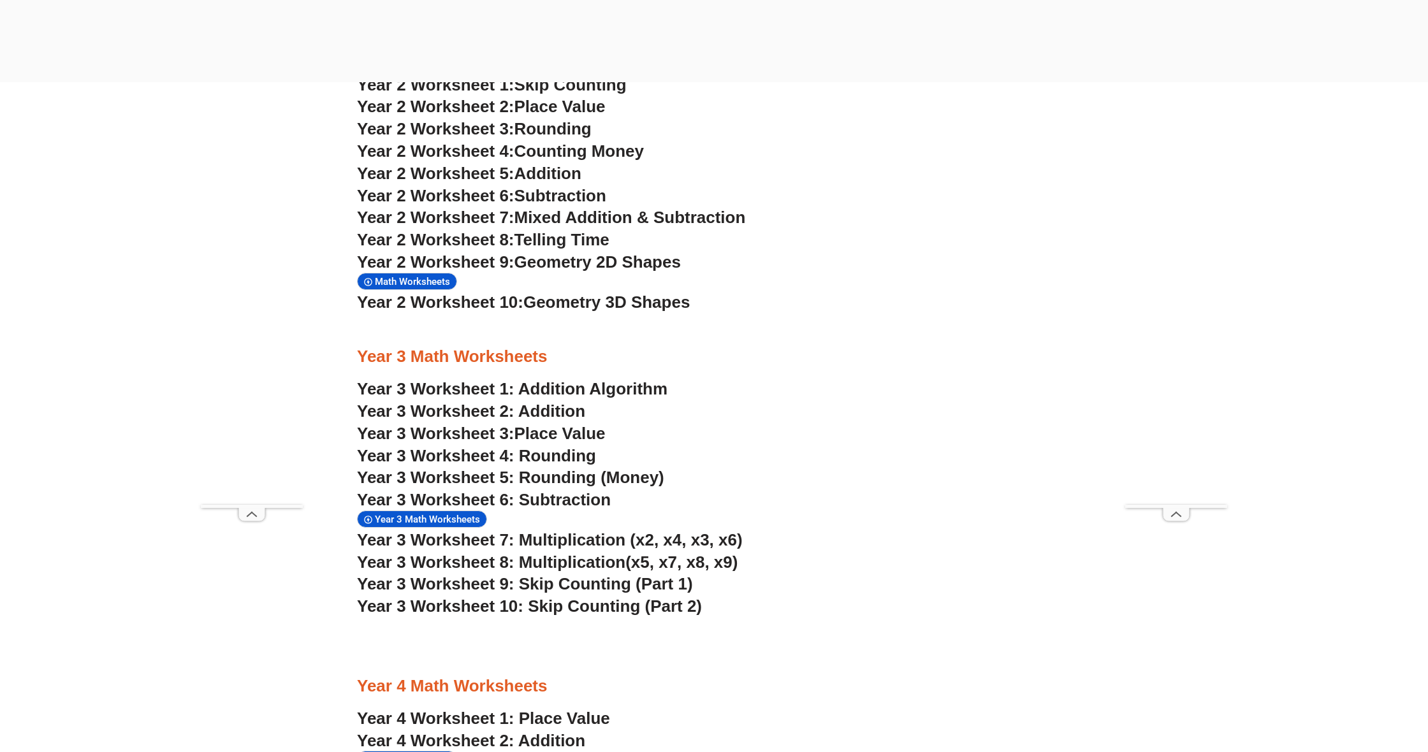
scroll to position [1860, 0]
click at [548, 574] on span "Year 3 Worksheet 9: Skip Counting (Part 1)" at bounding box center [525, 583] width 336 height 19
click at [579, 597] on span "Year 3 Worksheet 10: Skip Counting (Part 2)" at bounding box center [529, 606] width 345 height 19
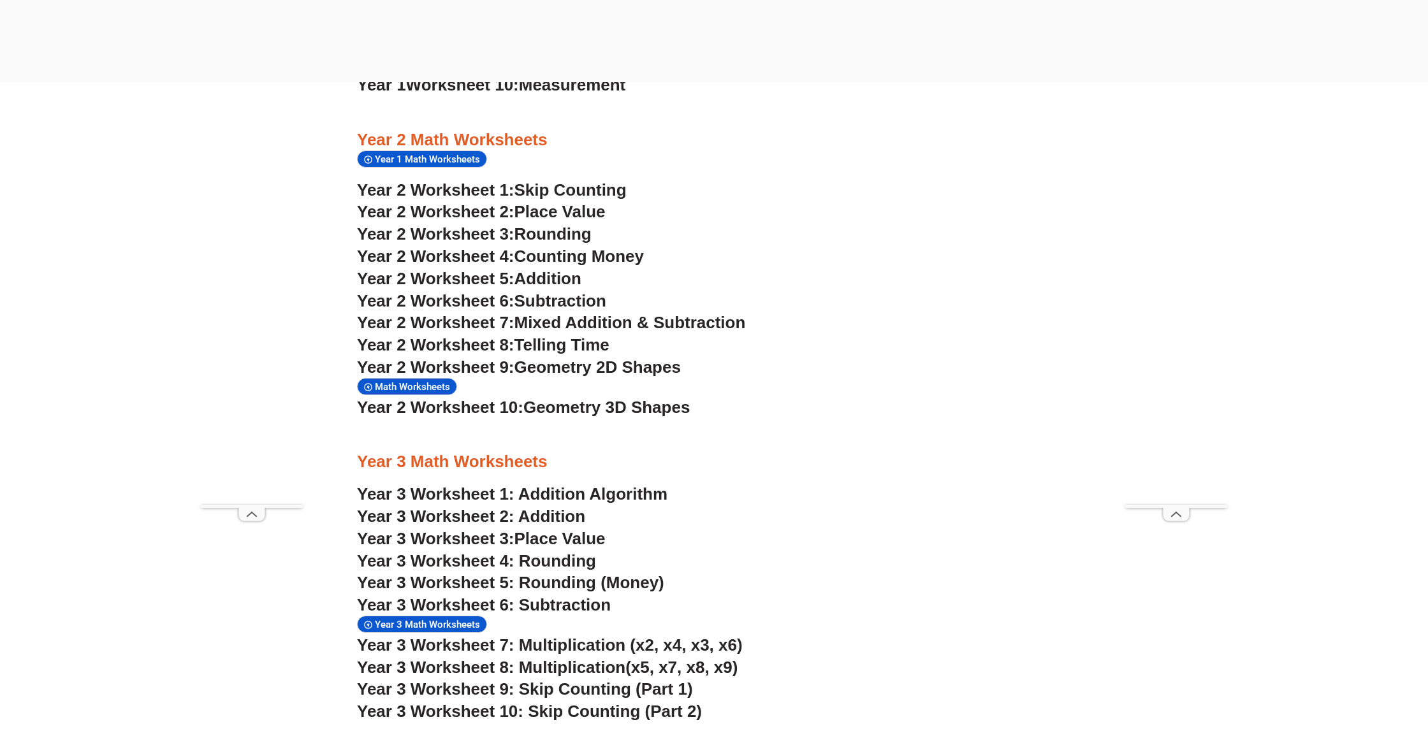
scroll to position [1755, 0]
click at [552, 224] on span "Rounding" at bounding box center [552, 233] width 77 height 19
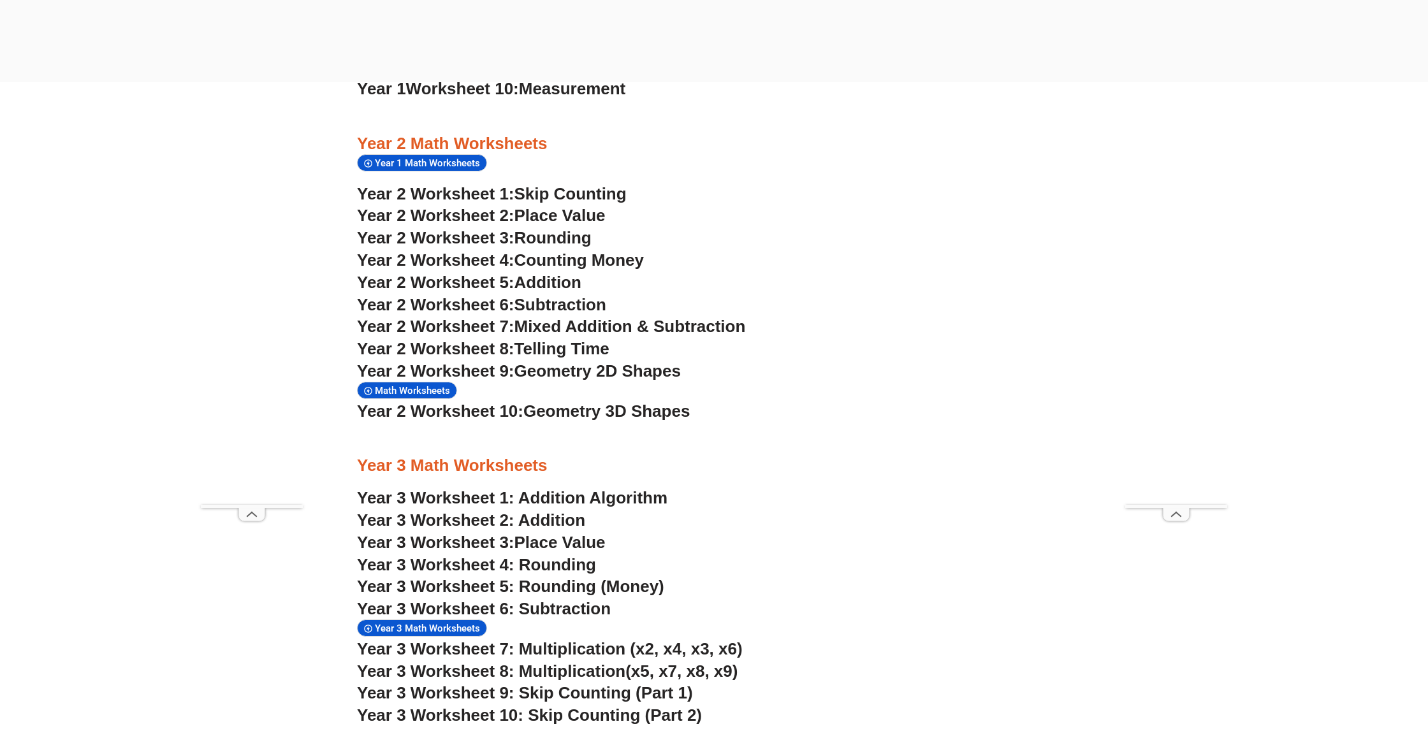
click at [588, 339] on span "Telling Time" at bounding box center [561, 348] width 95 height 19
